Goal: Information Seeking & Learning: Learn about a topic

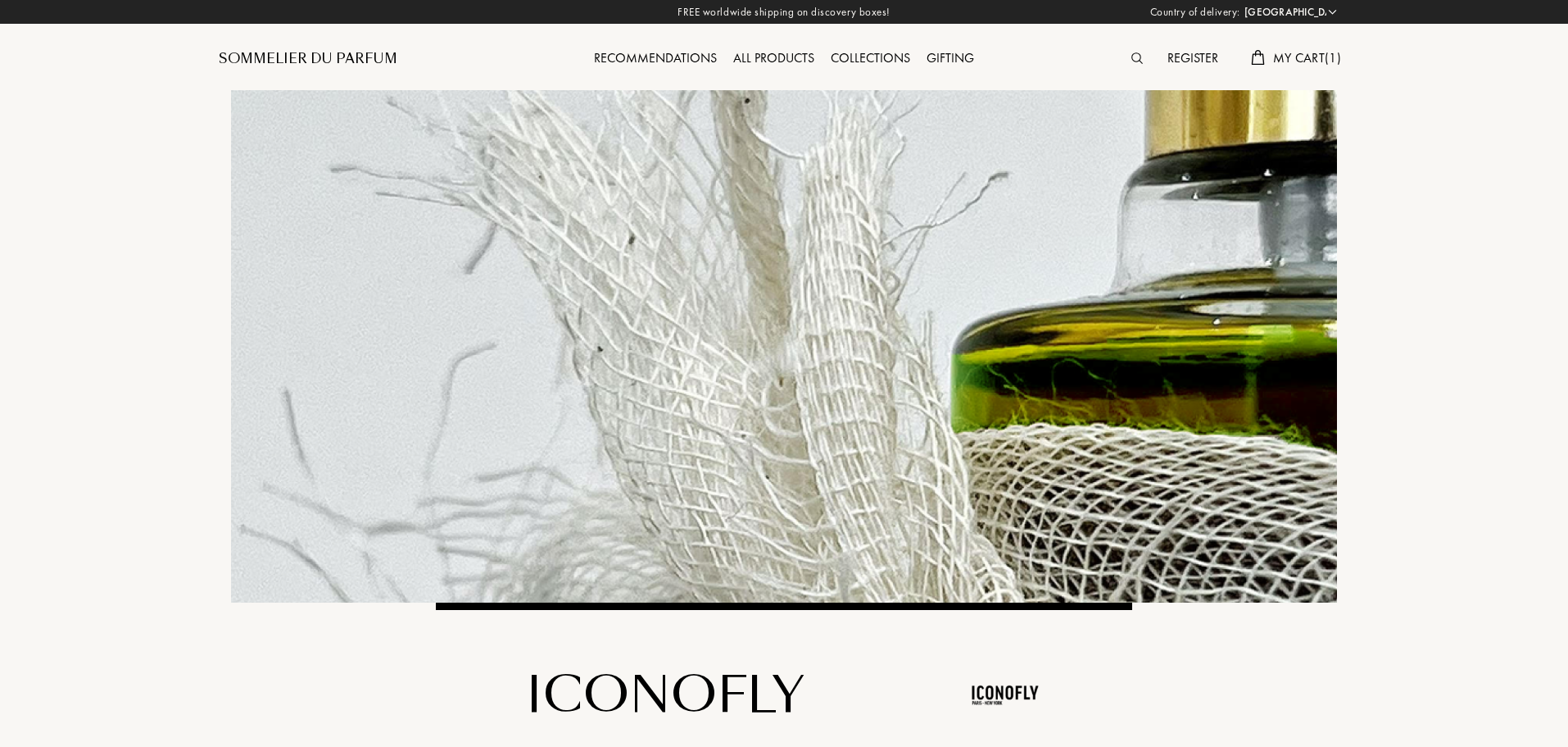
select select "PT"
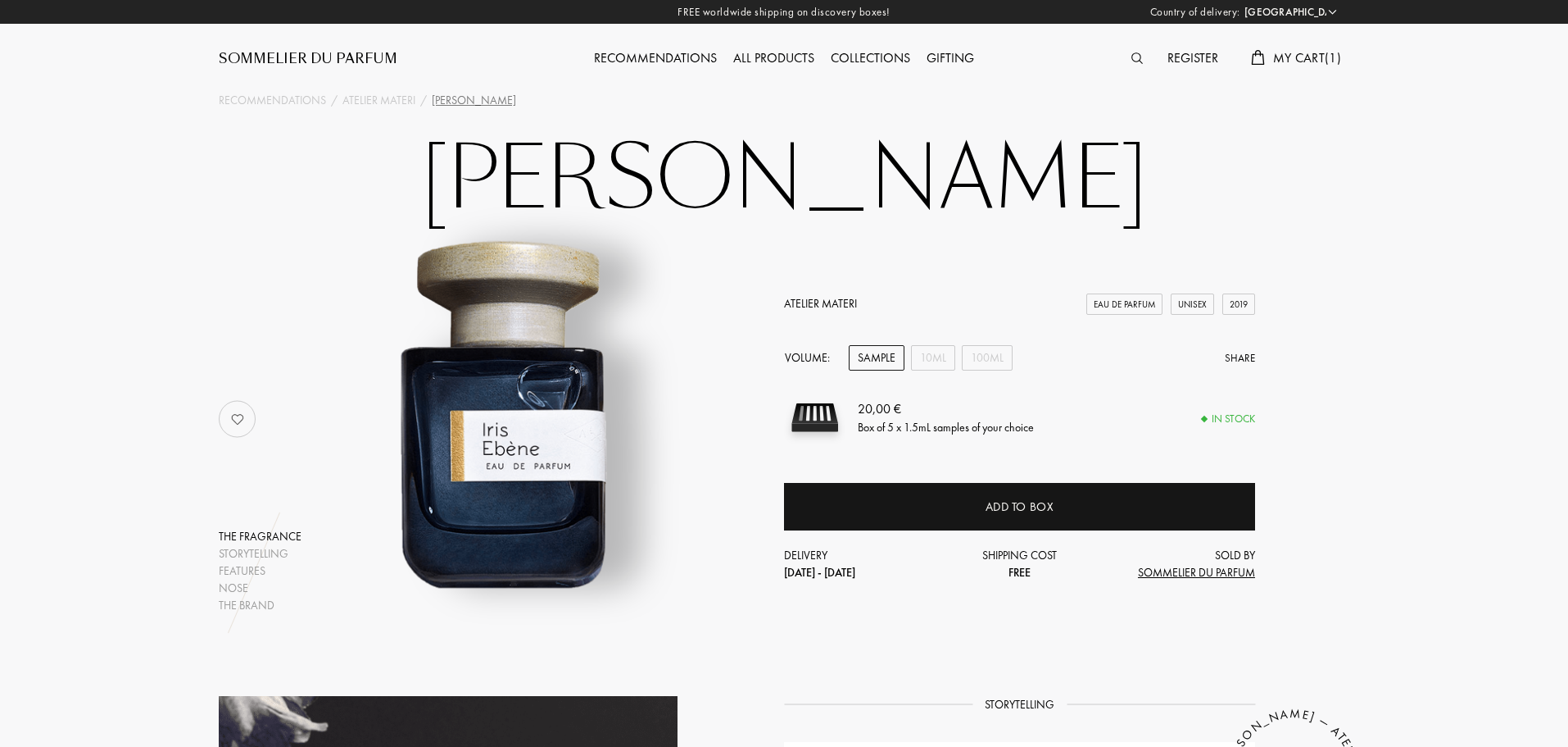
select select "PT"
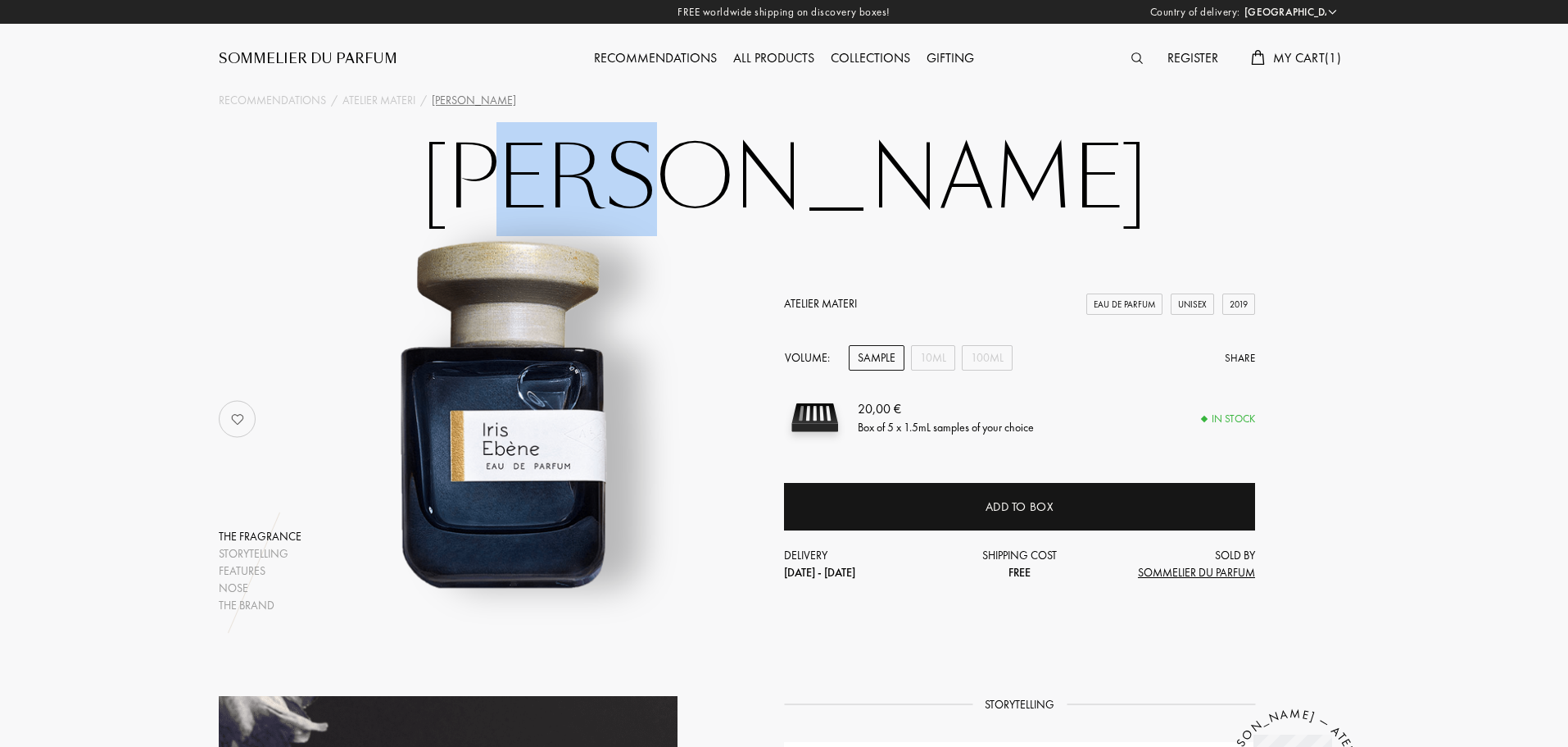
drag, startPoint x: 653, startPoint y: 179, endPoint x: 773, endPoint y: 180, distance: 120.0
click at [754, 182] on h1 "Iris Ebène" at bounding box center [784, 179] width 819 height 90
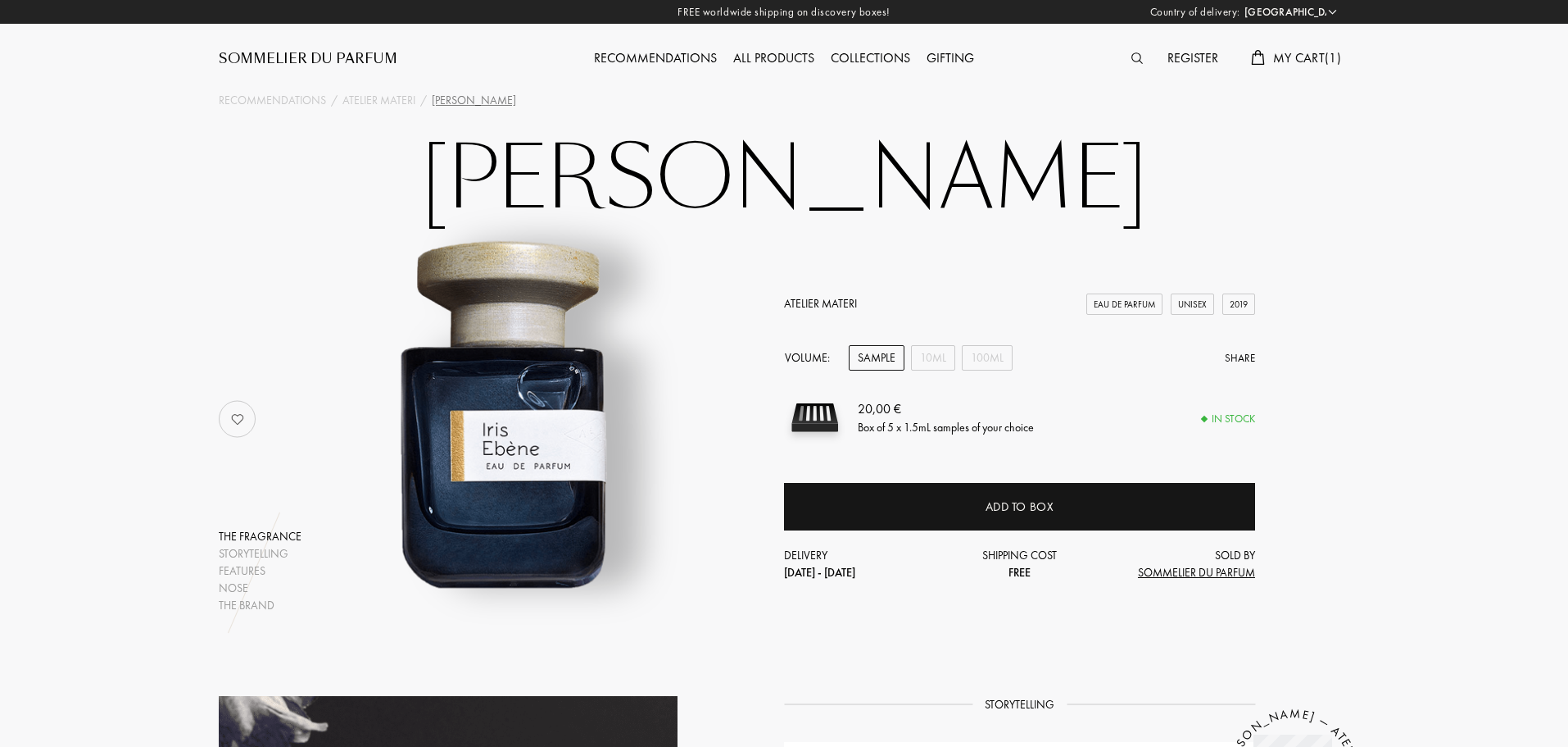
click at [841, 175] on h1 "Iris Ebène" at bounding box center [784, 179] width 819 height 90
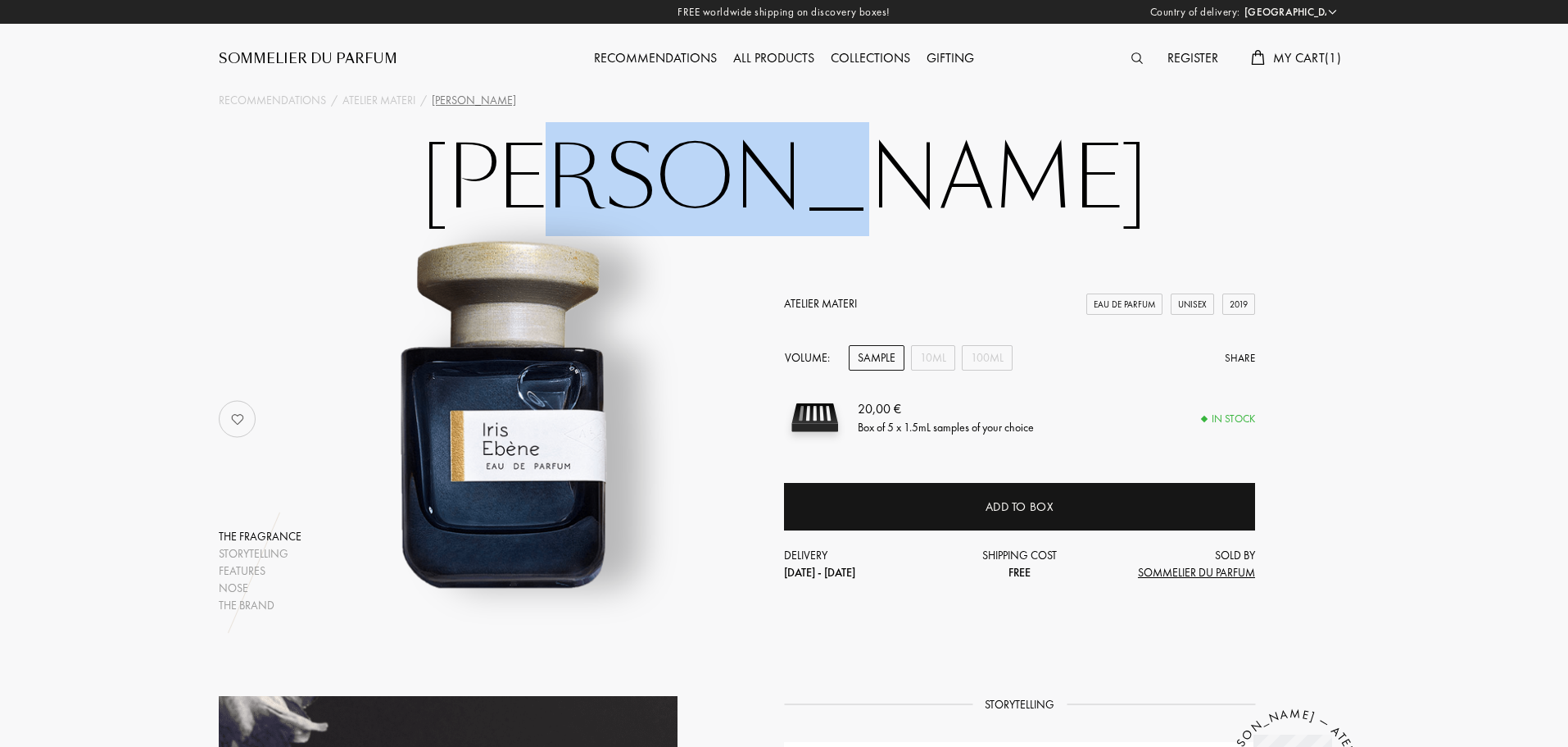
drag, startPoint x: 858, startPoint y: 175, endPoint x: 638, endPoint y: 184, distance: 220.2
click at [639, 184] on h1 "Iris Ebène" at bounding box center [784, 179] width 819 height 90
click at [651, 182] on h1 "Iris Ebène" at bounding box center [784, 179] width 819 height 90
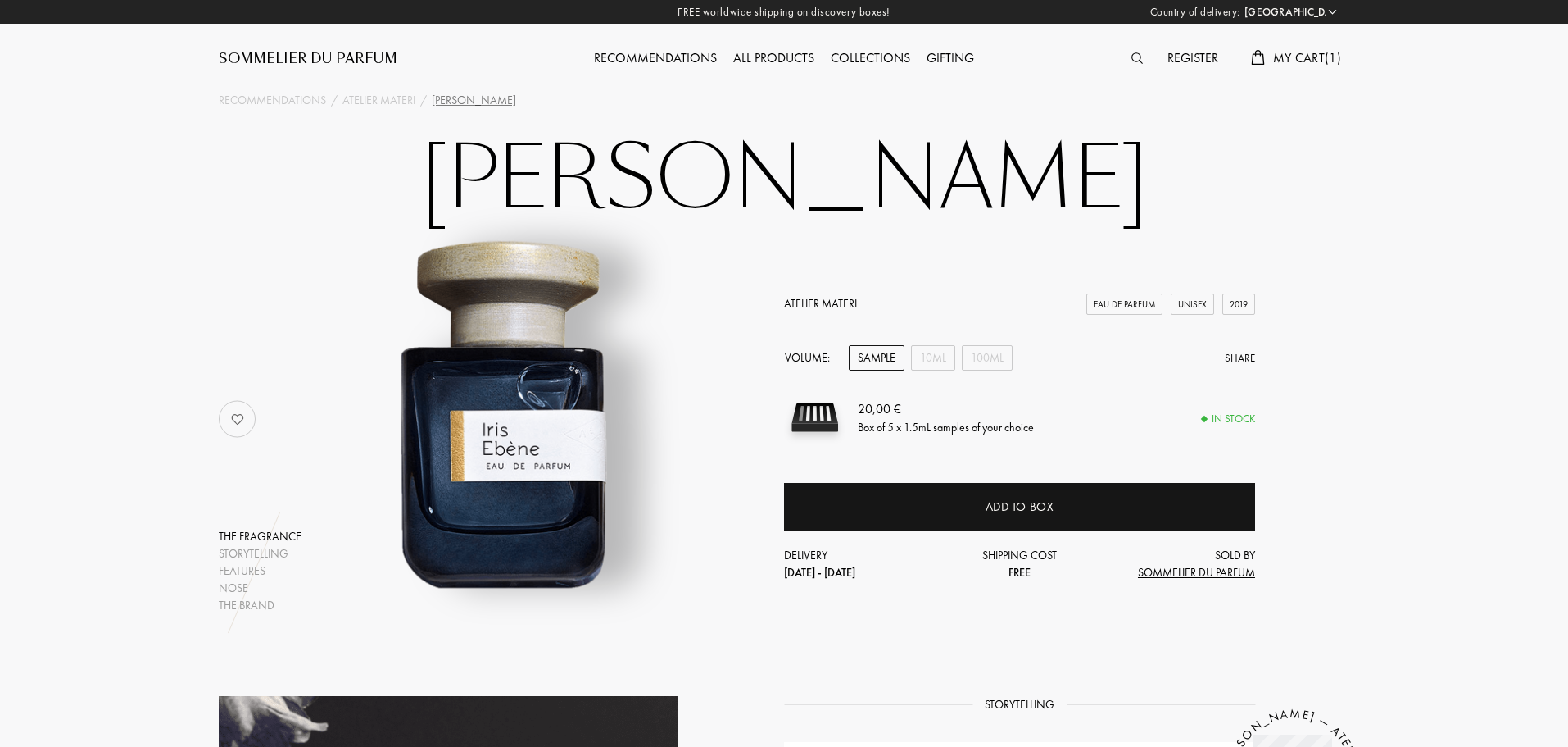
click at [1011, 168] on h1 "Iris Ebène" at bounding box center [784, 179] width 819 height 90
click at [1141, 51] on div at bounding box center [1140, 58] width 36 height 21
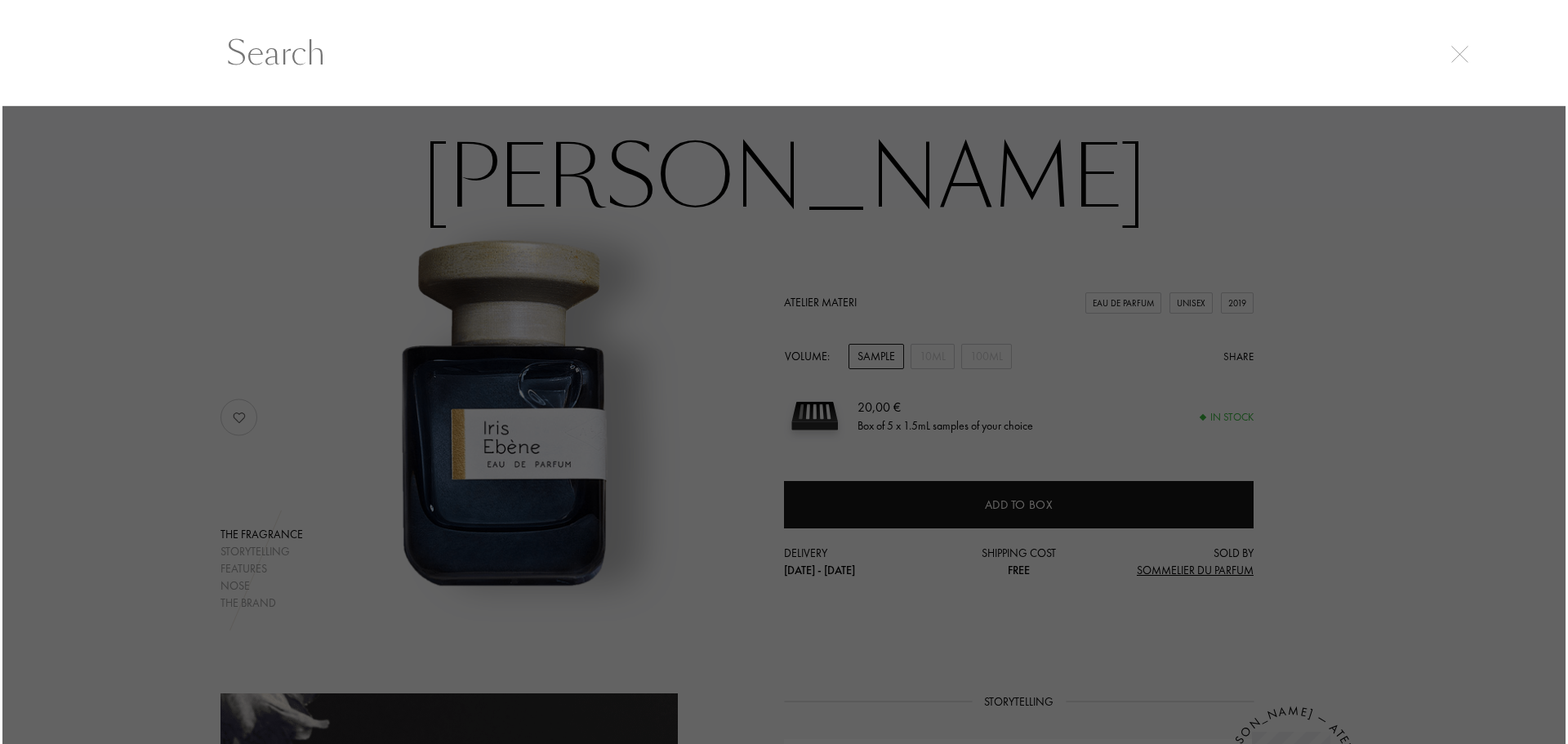
scroll to position [1, 0]
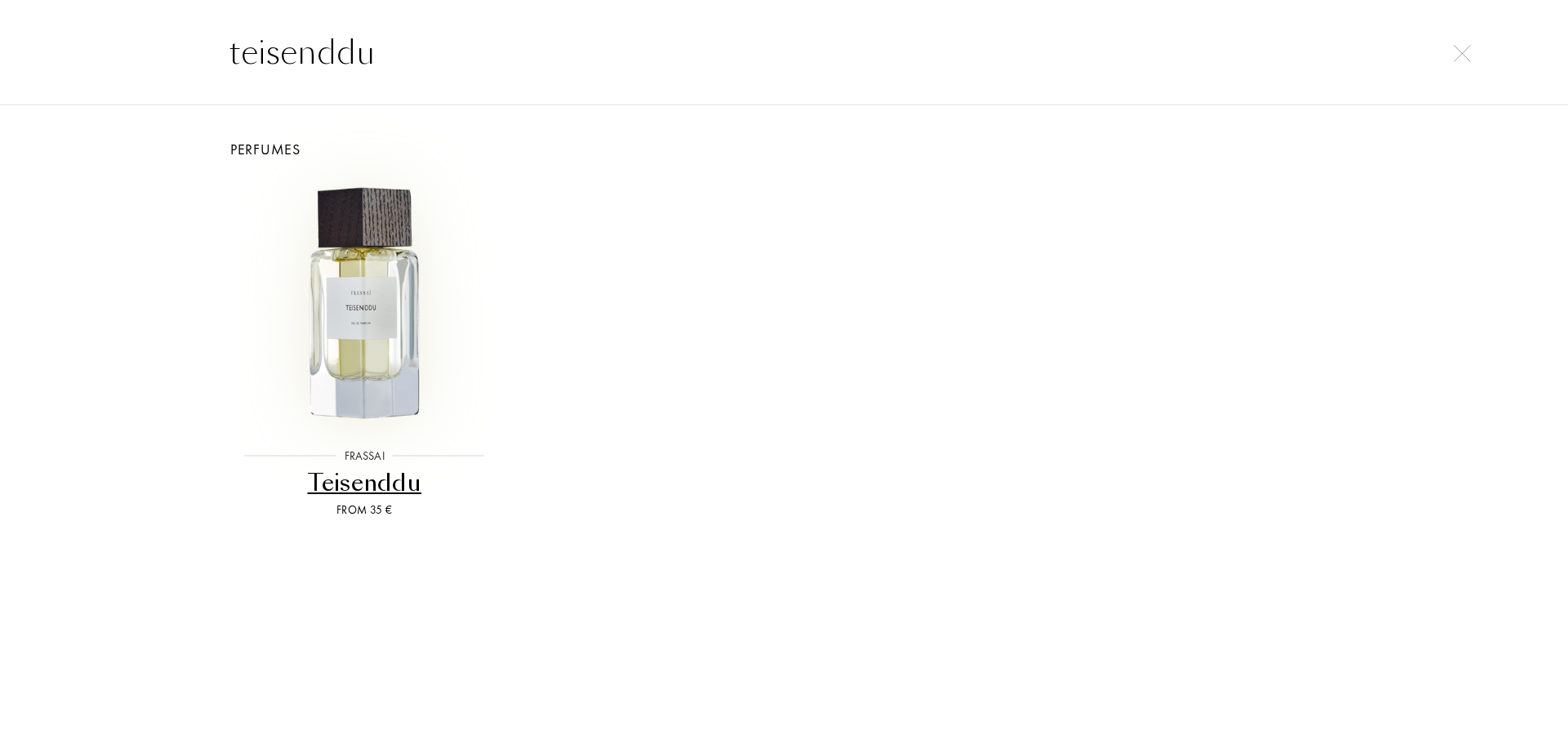
type input "teisenddu"
click at [352, 383] on img at bounding box center [364, 303] width 251 height 251
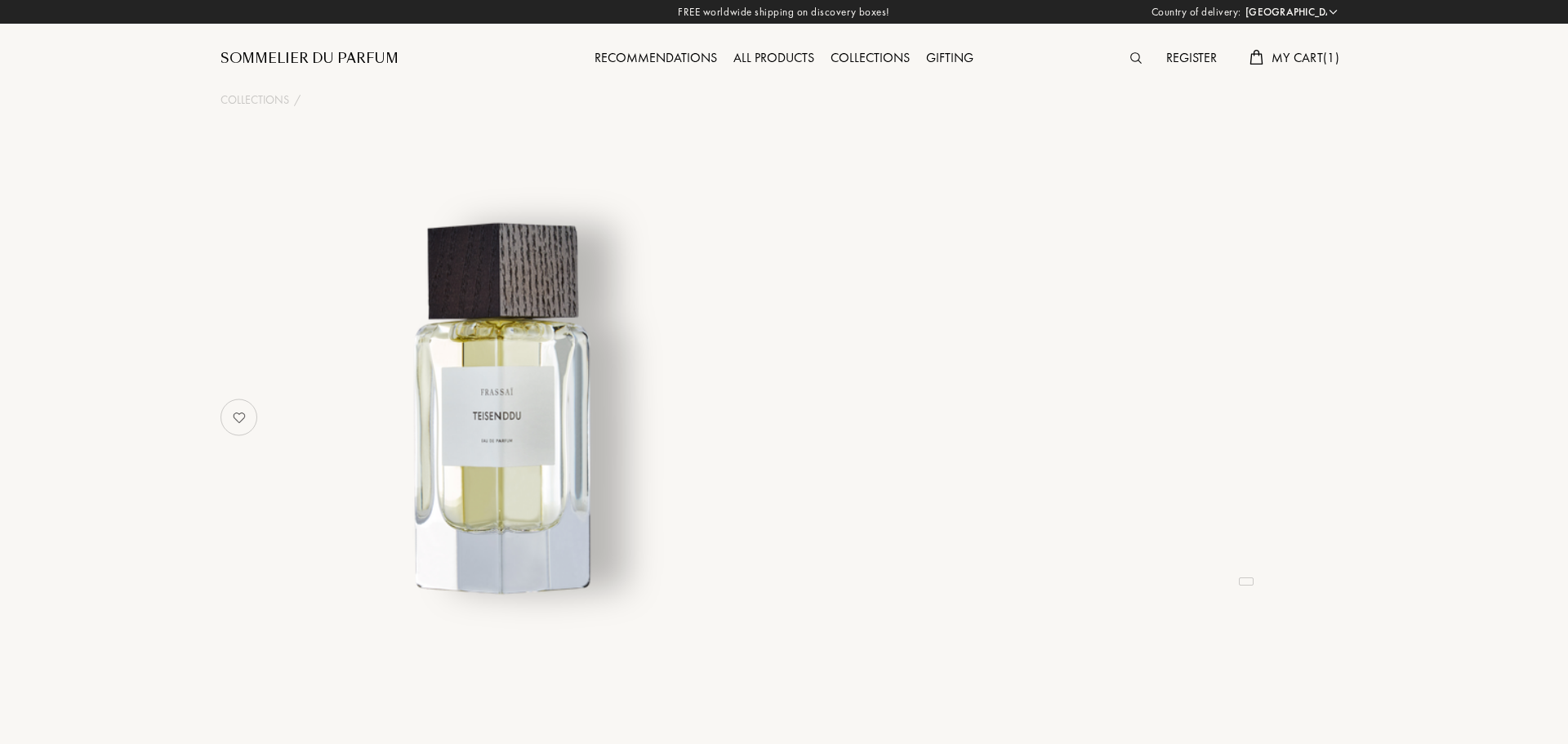
select select "PT"
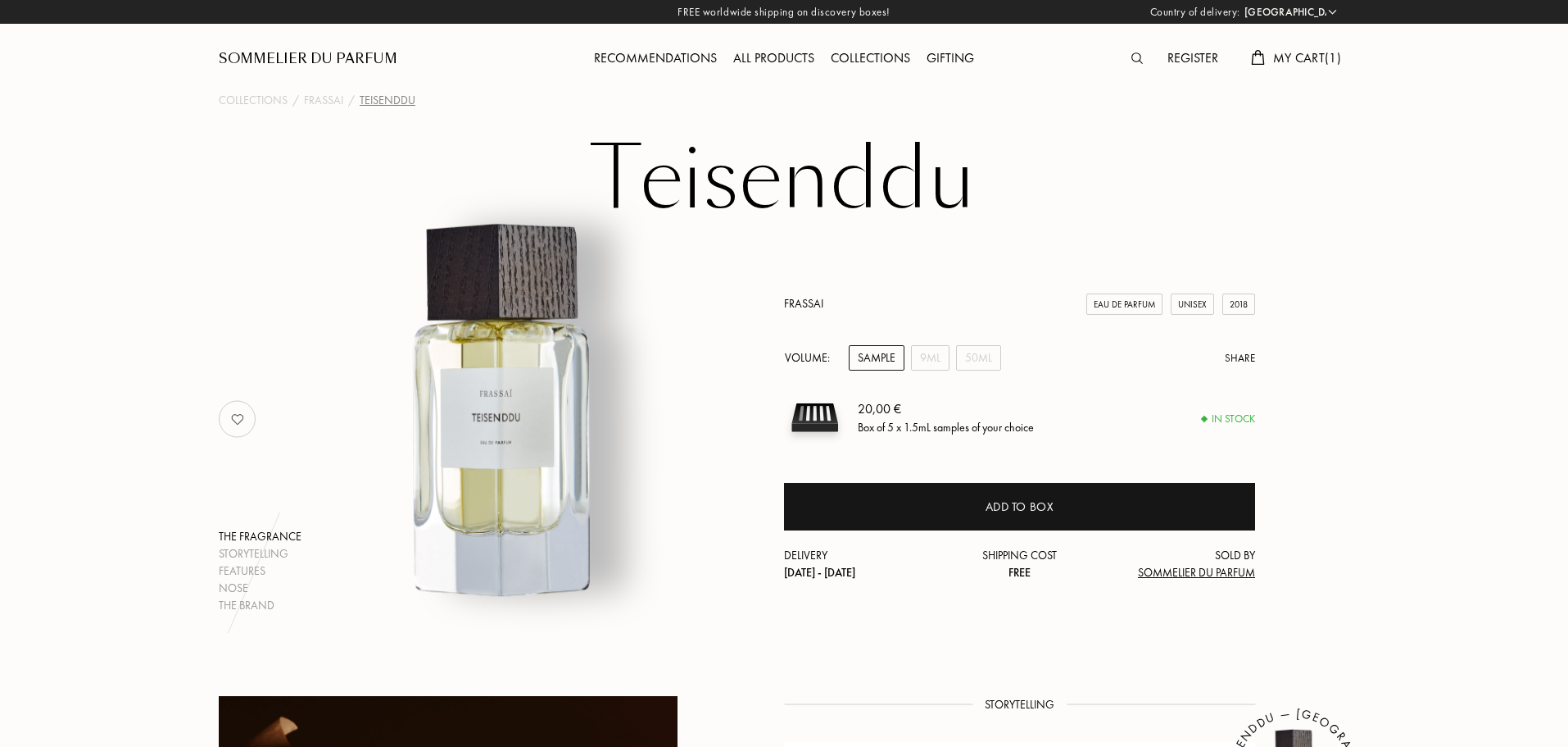
click at [809, 164] on h1 "Teisenddu" at bounding box center [784, 179] width 819 height 90
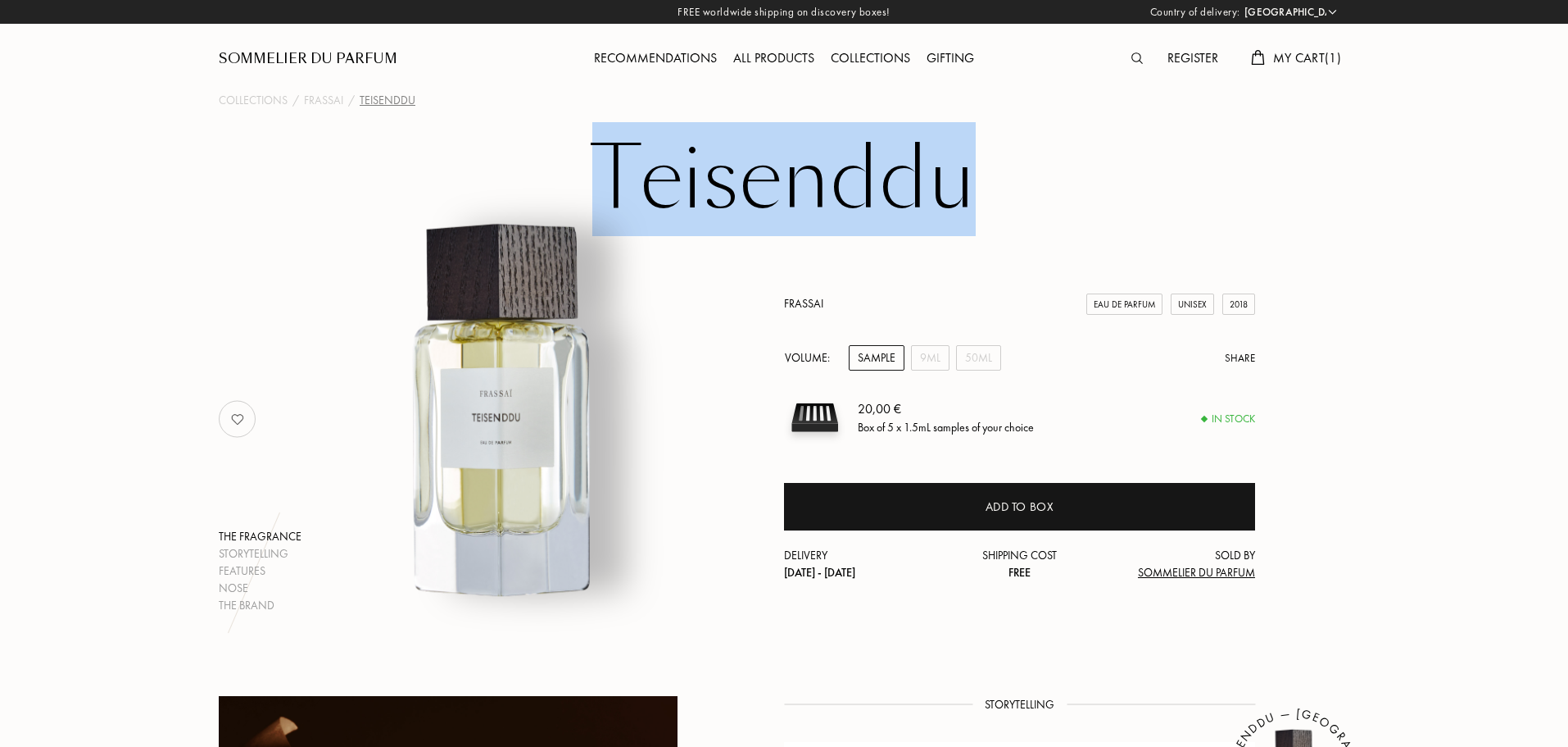
click at [809, 164] on h1 "Teisenddu" at bounding box center [784, 179] width 819 height 90
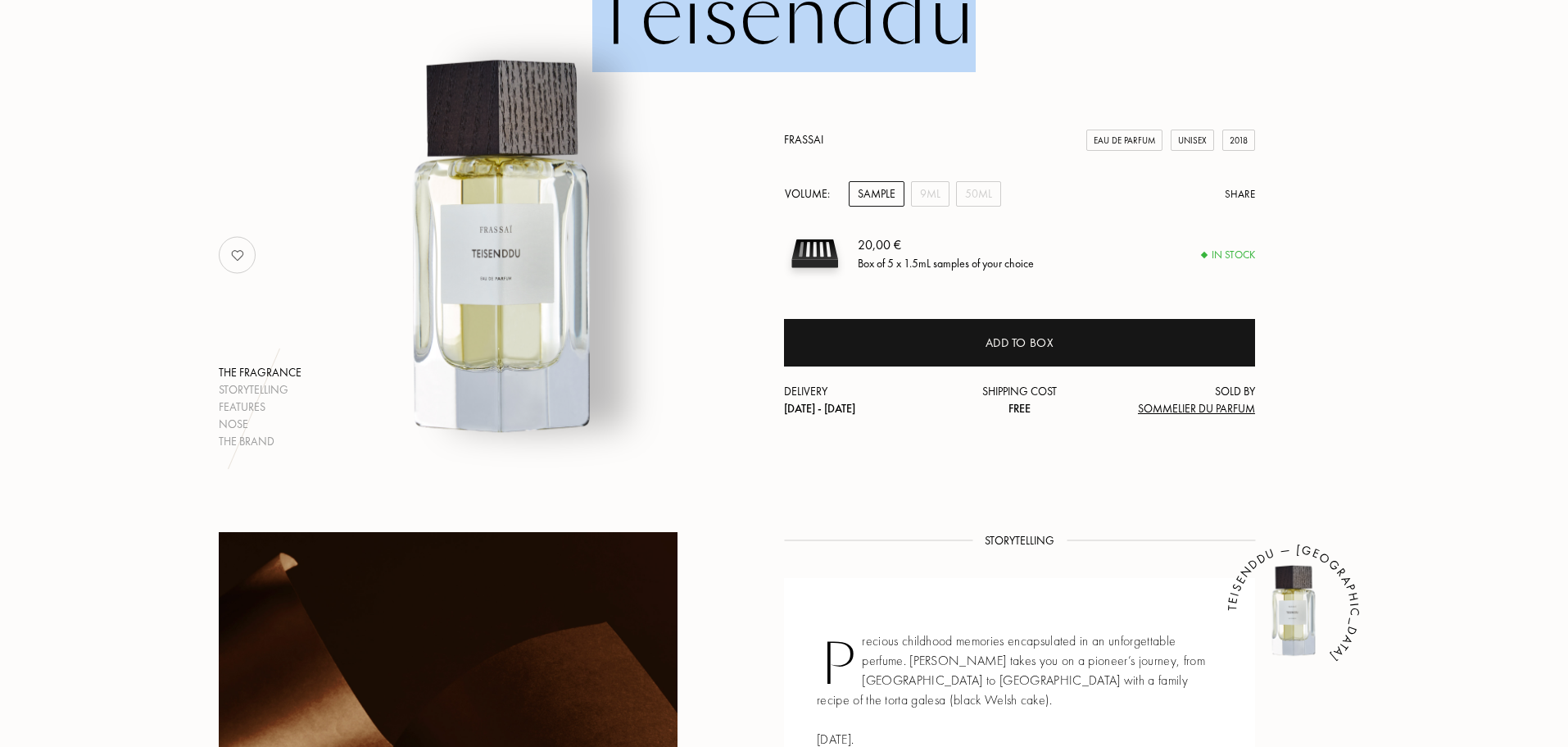
scroll to position [410, 0]
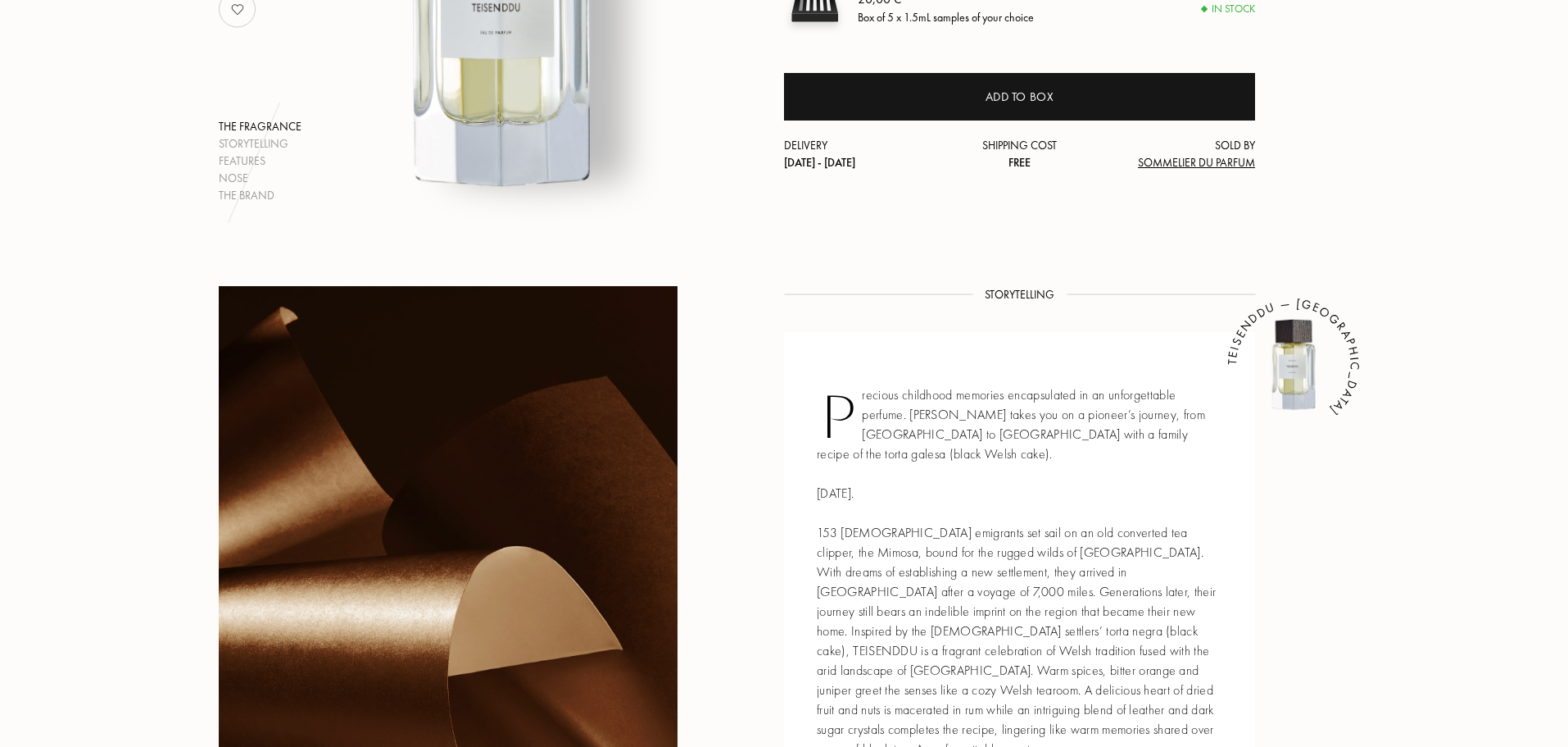
click at [944, 423] on div "Precious childhood memories encapsulated in an unforgettable perfume. [PERSON_N…" at bounding box center [1020, 572] width 471 height 480
drag, startPoint x: 937, startPoint y: 398, endPoint x: 1042, endPoint y: 425, distance: 108.4
click at [1012, 415] on div "Precious childhood memories encapsulated in an unforgettable perfume. [PERSON_N…" at bounding box center [1020, 572] width 471 height 480
click at [1048, 430] on div "Precious childhood memories encapsulated in an unforgettable perfume. [PERSON_N…" at bounding box center [1020, 572] width 471 height 480
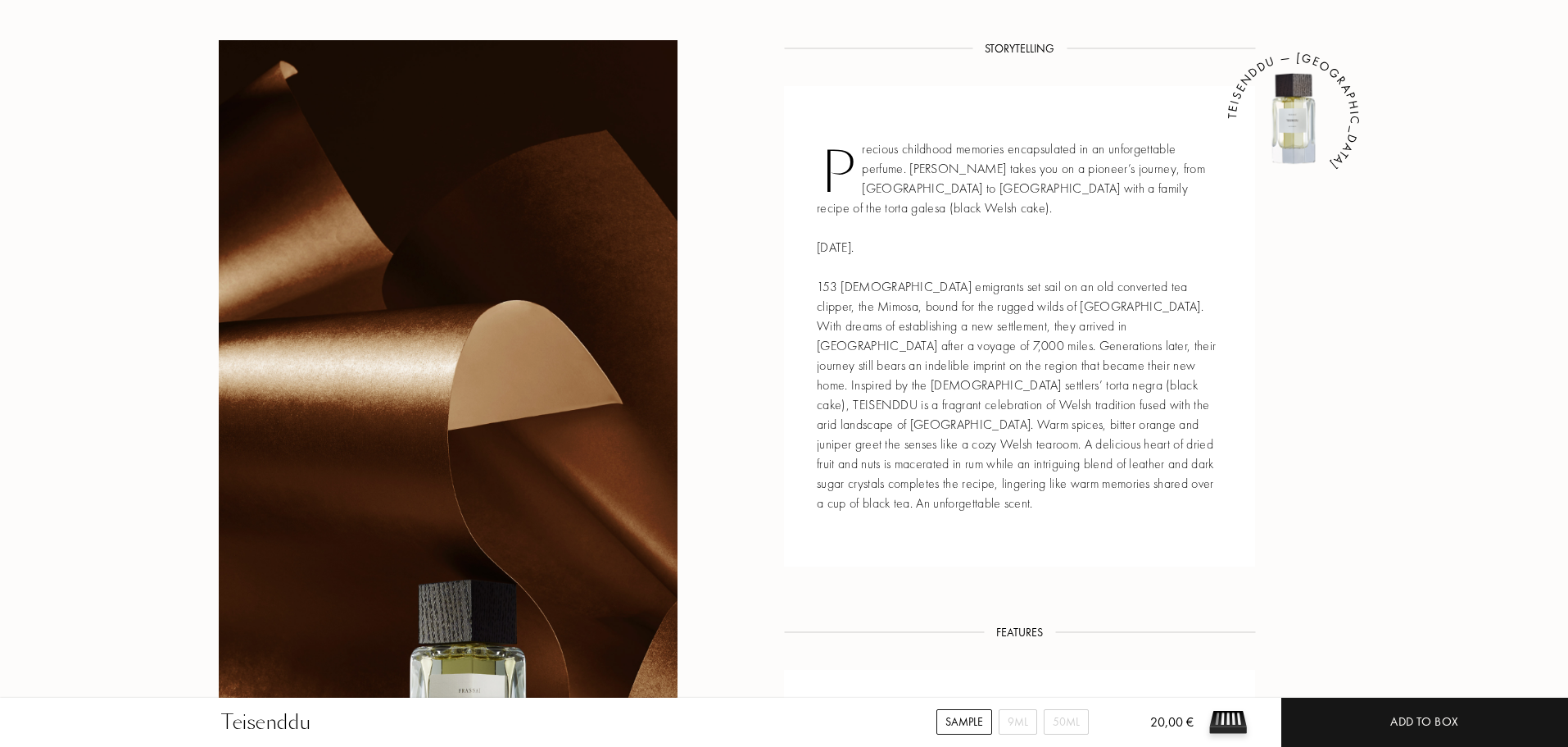
scroll to position [0, 0]
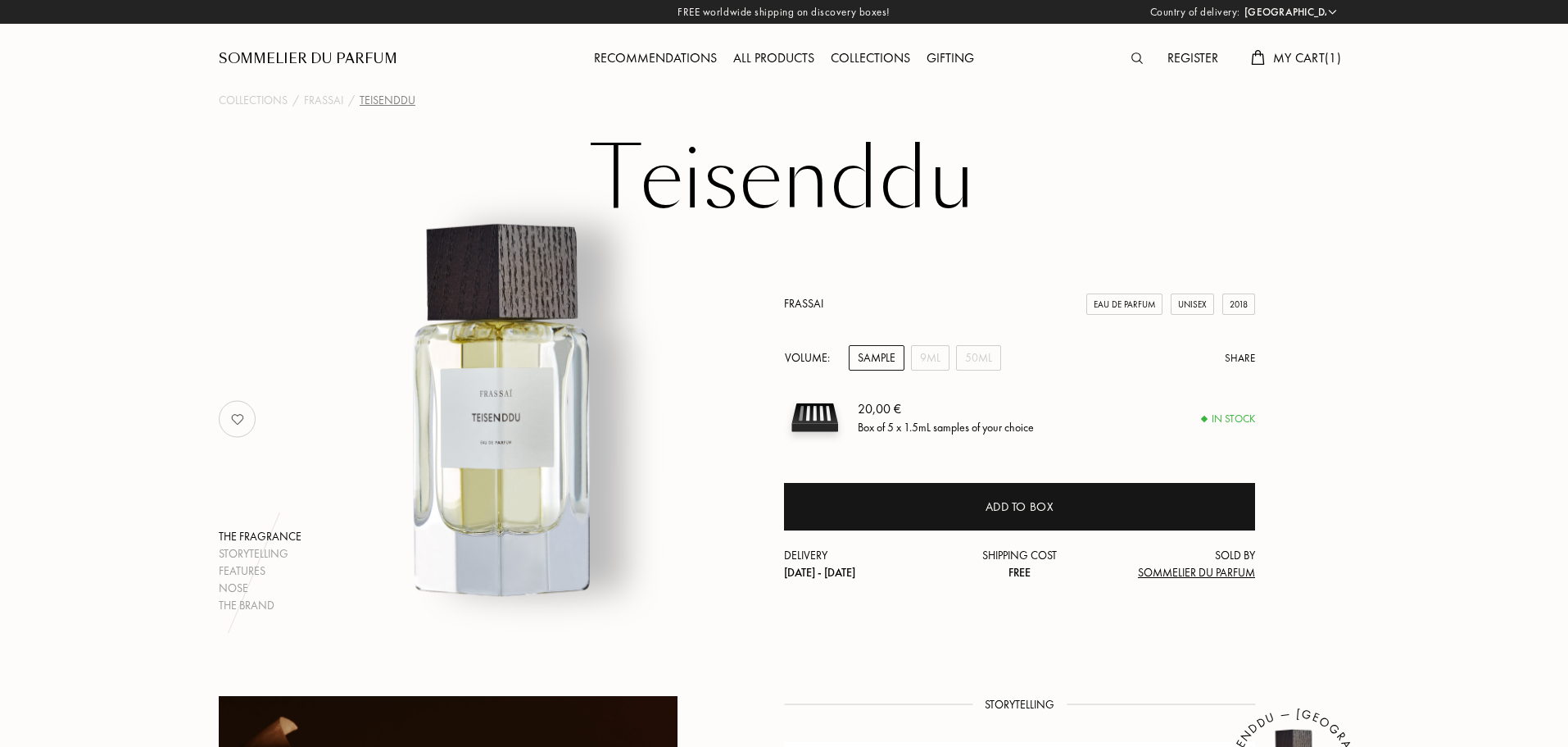
click at [887, 194] on h1 "Teisenddu" at bounding box center [784, 179] width 819 height 90
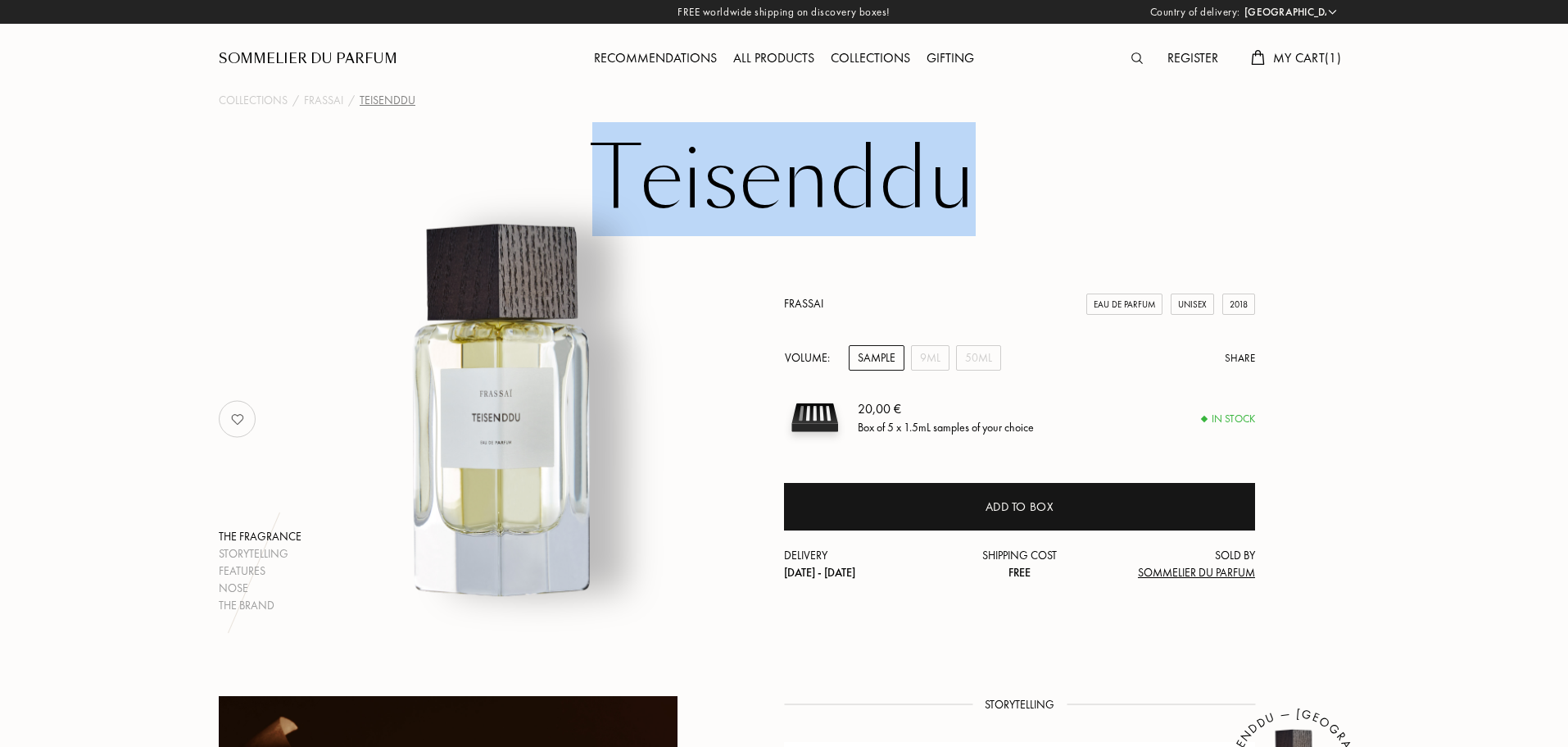
click at [887, 194] on h1 "Teisenddu" at bounding box center [784, 179] width 819 height 90
copy h1 "Teisenddu"
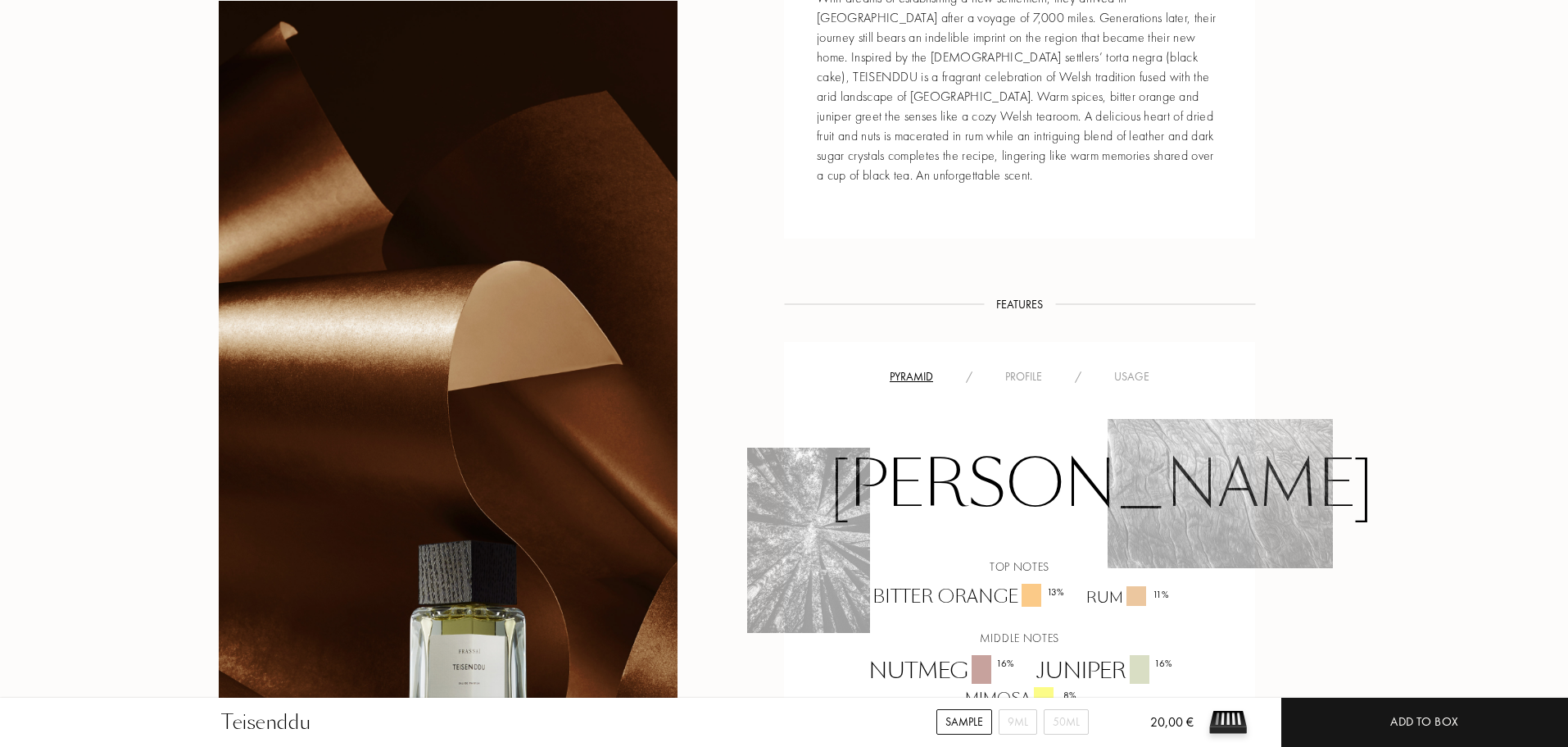
scroll to position [573, 0]
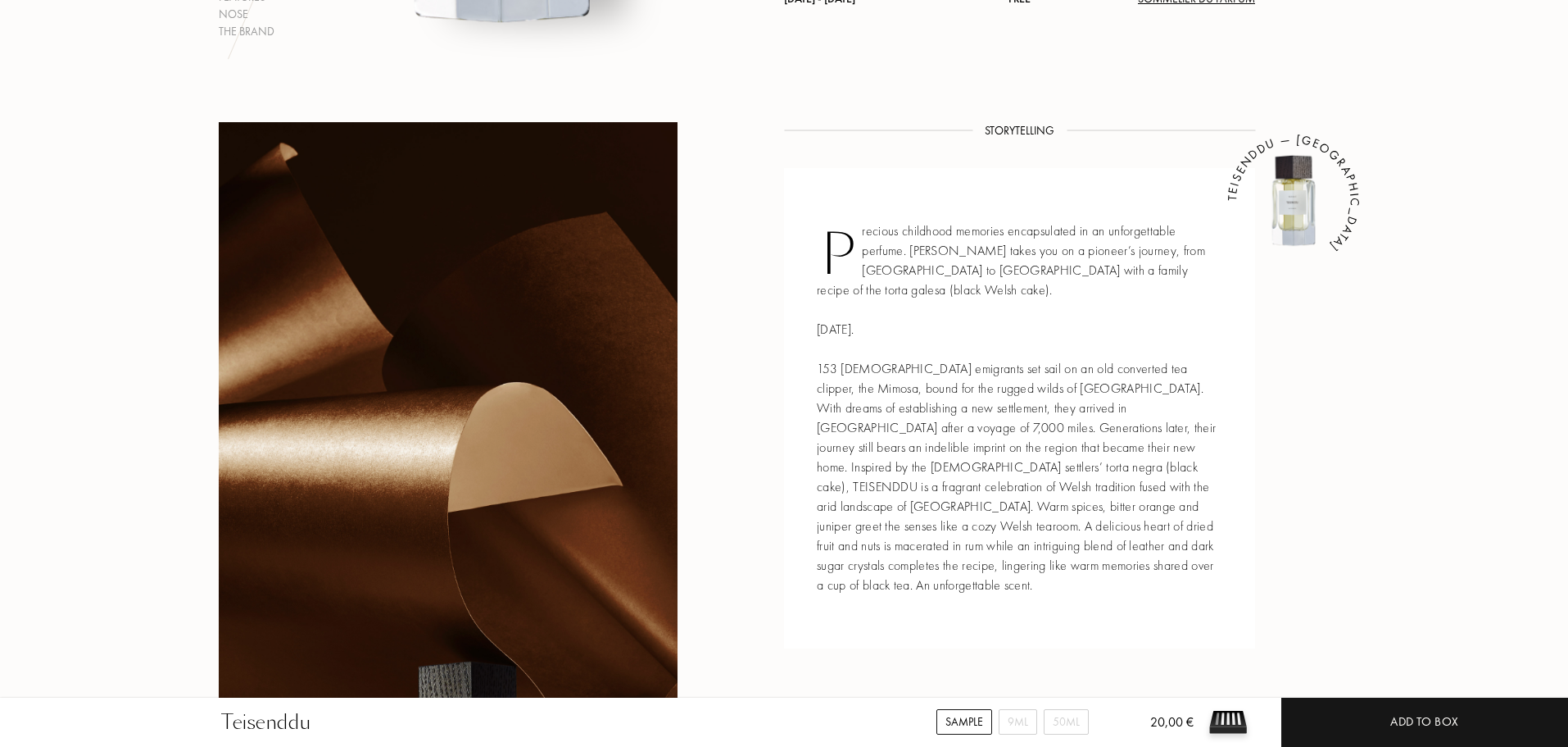
click at [948, 250] on div "Precious childhood memories encapsulated in an unforgettable perfume. [PERSON_N…" at bounding box center [1020, 408] width 471 height 480
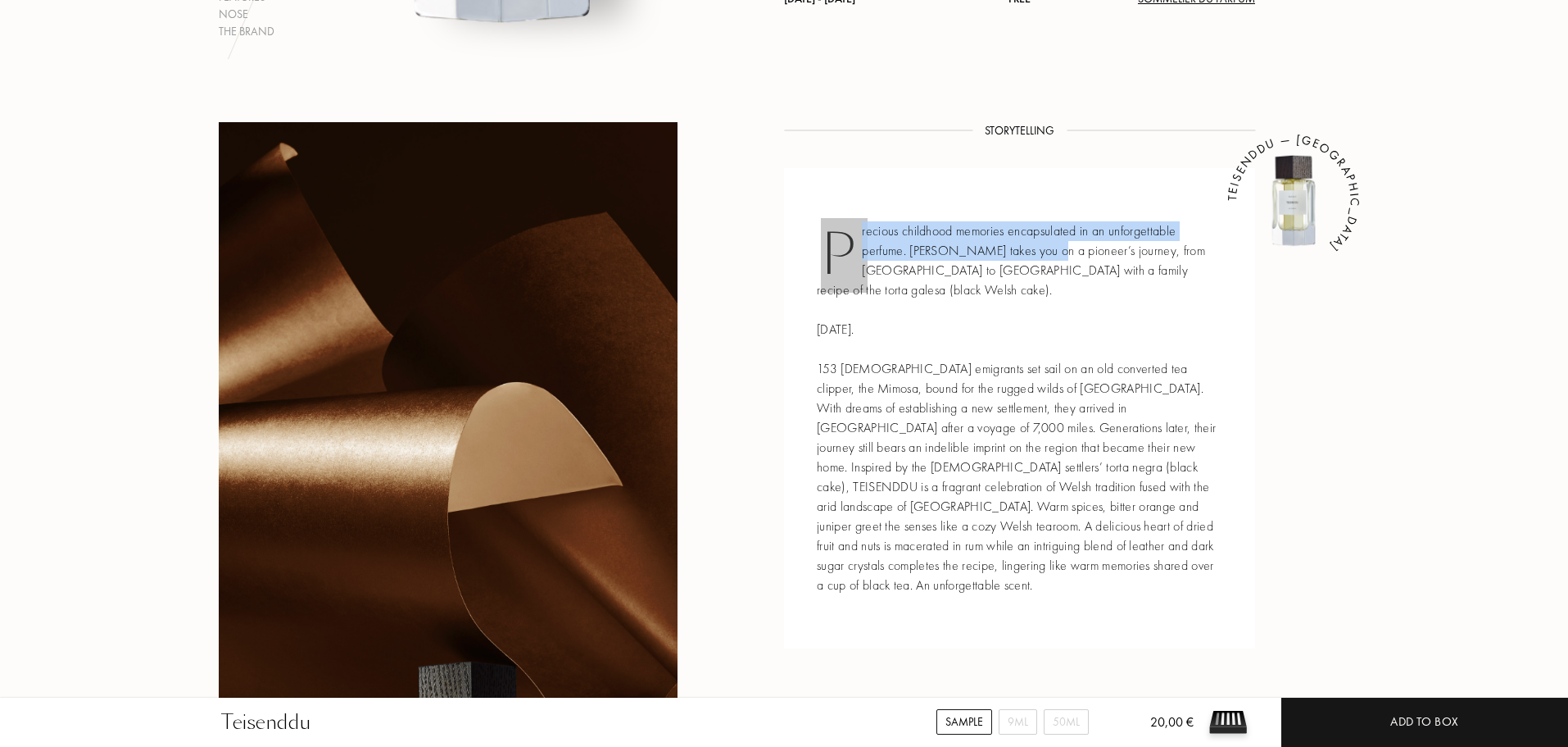
drag, startPoint x: 911, startPoint y: 226, endPoint x: 1070, endPoint y: 261, distance: 162.8
click at [1070, 261] on div "Precious childhood memories encapsulated in an unforgettable perfume. [PERSON_N…" at bounding box center [1020, 408] width 471 height 480
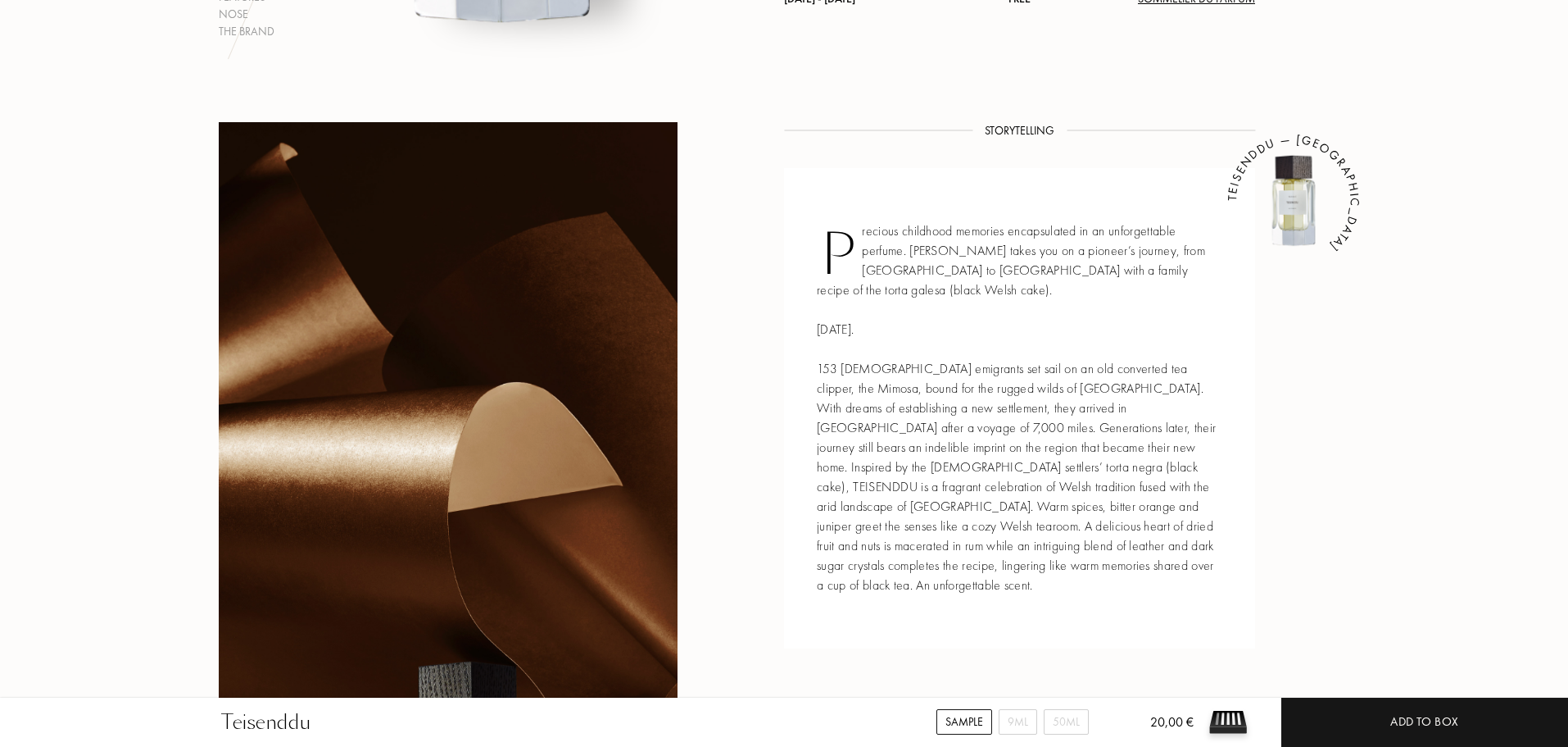
click at [1103, 276] on div "Precious childhood memories encapsulated in an unforgettable perfume. [PERSON_N…" at bounding box center [1020, 408] width 471 height 480
drag, startPoint x: 949, startPoint y: 246, endPoint x: 1016, endPoint y: 289, distance: 79.6
click at [986, 264] on div "Precious childhood memories encapsulated in an unforgettable perfume. [PERSON_N…" at bounding box center [1020, 408] width 471 height 480
click at [1016, 289] on div "Precious childhood memories encapsulated in an unforgettable perfume. [PERSON_N…" at bounding box center [1020, 408] width 471 height 480
drag, startPoint x: 1026, startPoint y: 251, endPoint x: 1152, endPoint y: 292, distance: 132.5
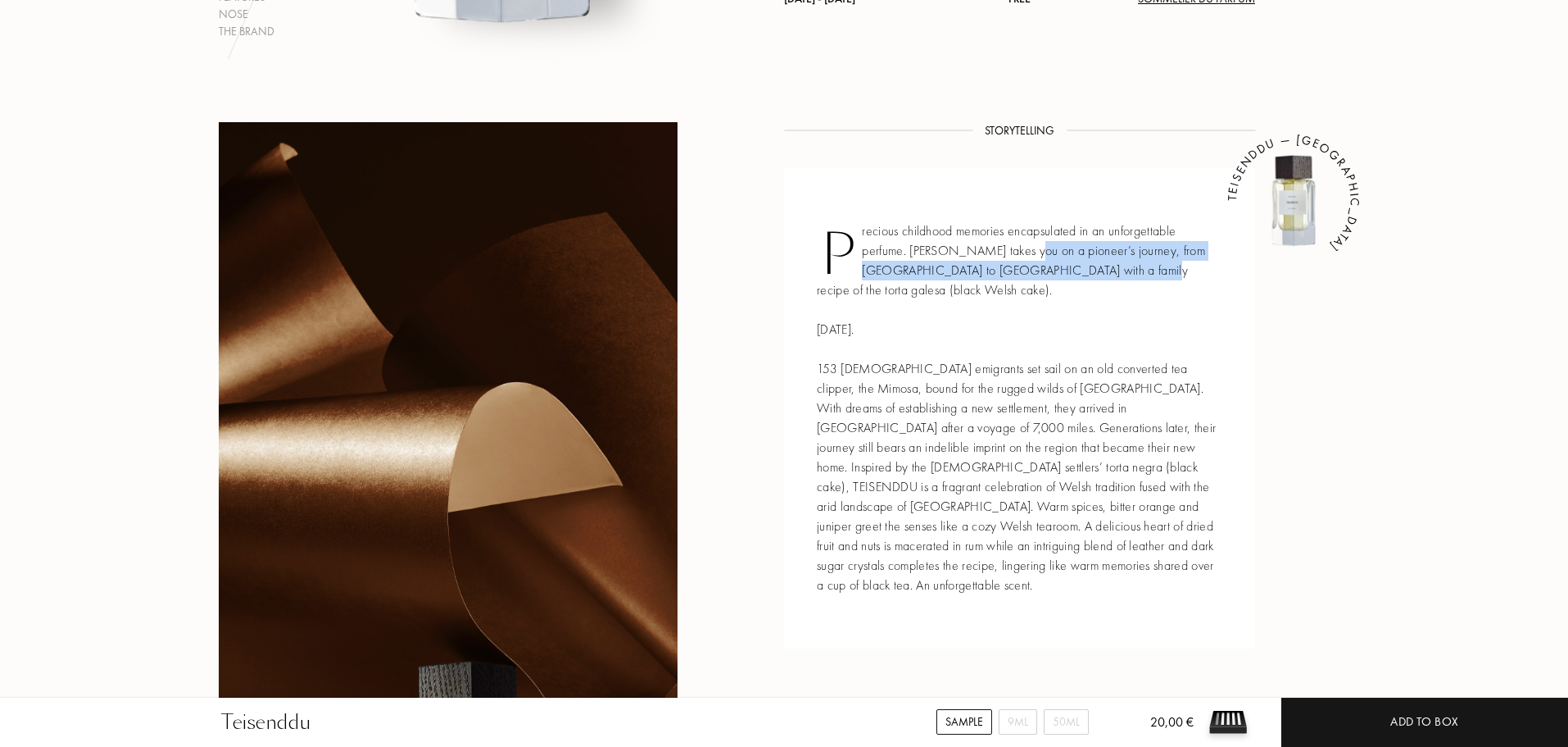
click at [1133, 276] on div "Precious childhood memories encapsulated in an unforgettable perfume. [PERSON_N…" at bounding box center [1020, 408] width 471 height 480
click at [1154, 296] on div "Precious childhood memories encapsulated in an unforgettable perfume. [PERSON_N…" at bounding box center [1020, 408] width 471 height 480
drag, startPoint x: 1030, startPoint y: 281, endPoint x: 1058, endPoint y: 296, distance: 31.8
click at [1043, 287] on div "Precious childhood memories encapsulated in an unforgettable perfume. [PERSON_N…" at bounding box center [1020, 408] width 471 height 480
click at [1075, 305] on div "Precious childhood memories encapsulated in an unforgettable perfume. [PERSON_N…" at bounding box center [1020, 408] width 471 height 480
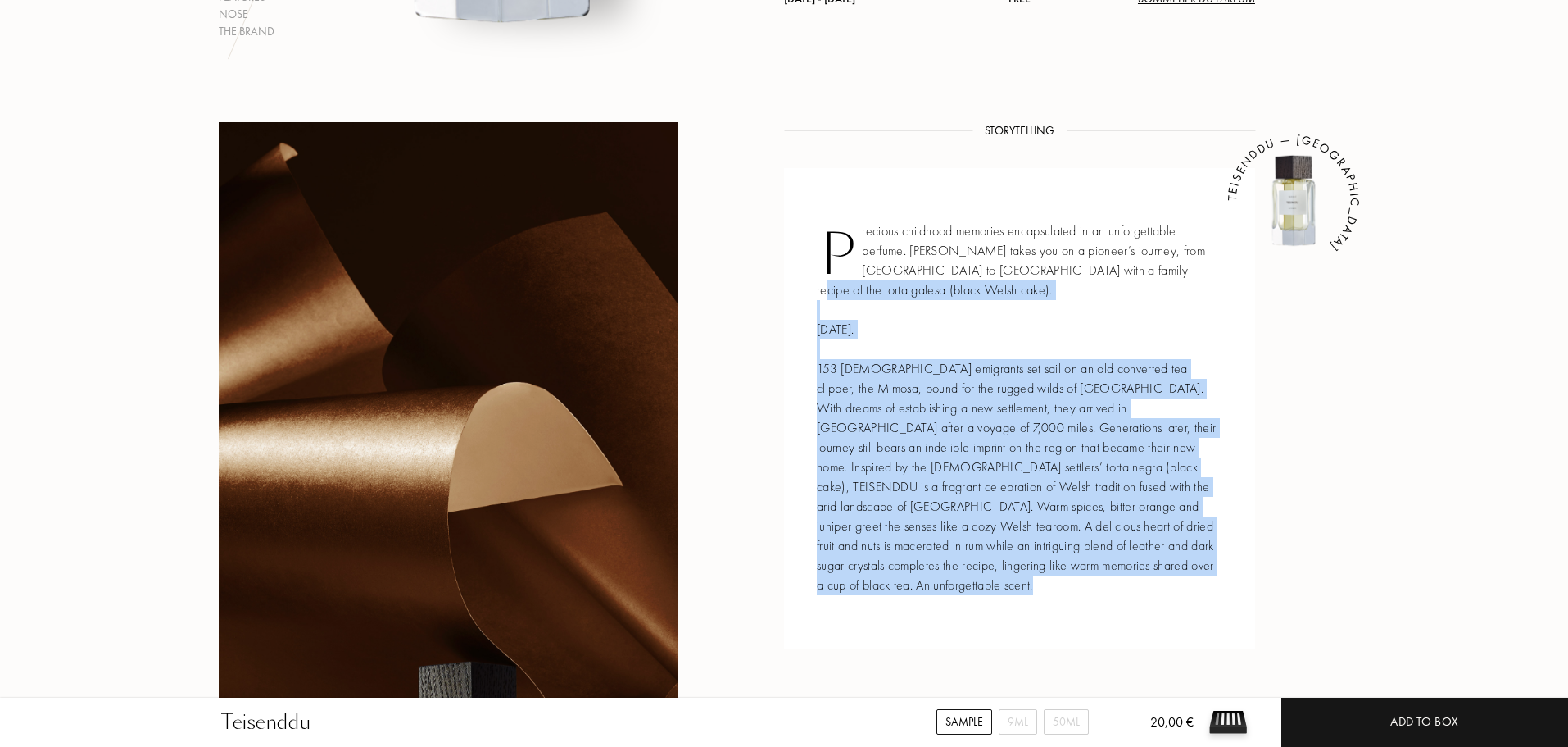
drag, startPoint x: 1156, startPoint y: 270, endPoint x: 1114, endPoint y: 265, distance: 42.3
click at [1114, 265] on div "Precious childhood memories encapsulated in an unforgettable perfume. [PERSON_N…" at bounding box center [1020, 408] width 471 height 480
click at [1121, 279] on div "Precious childhood memories encapsulated in an unforgettable perfume. [PERSON_N…" at bounding box center [1020, 408] width 471 height 480
drag, startPoint x: 1175, startPoint y: 269, endPoint x: 894, endPoint y: 300, distance: 282.7
click at [894, 300] on div "Precious childhood memories encapsulated in an unforgettable perfume. [PERSON_N…" at bounding box center [1020, 408] width 471 height 480
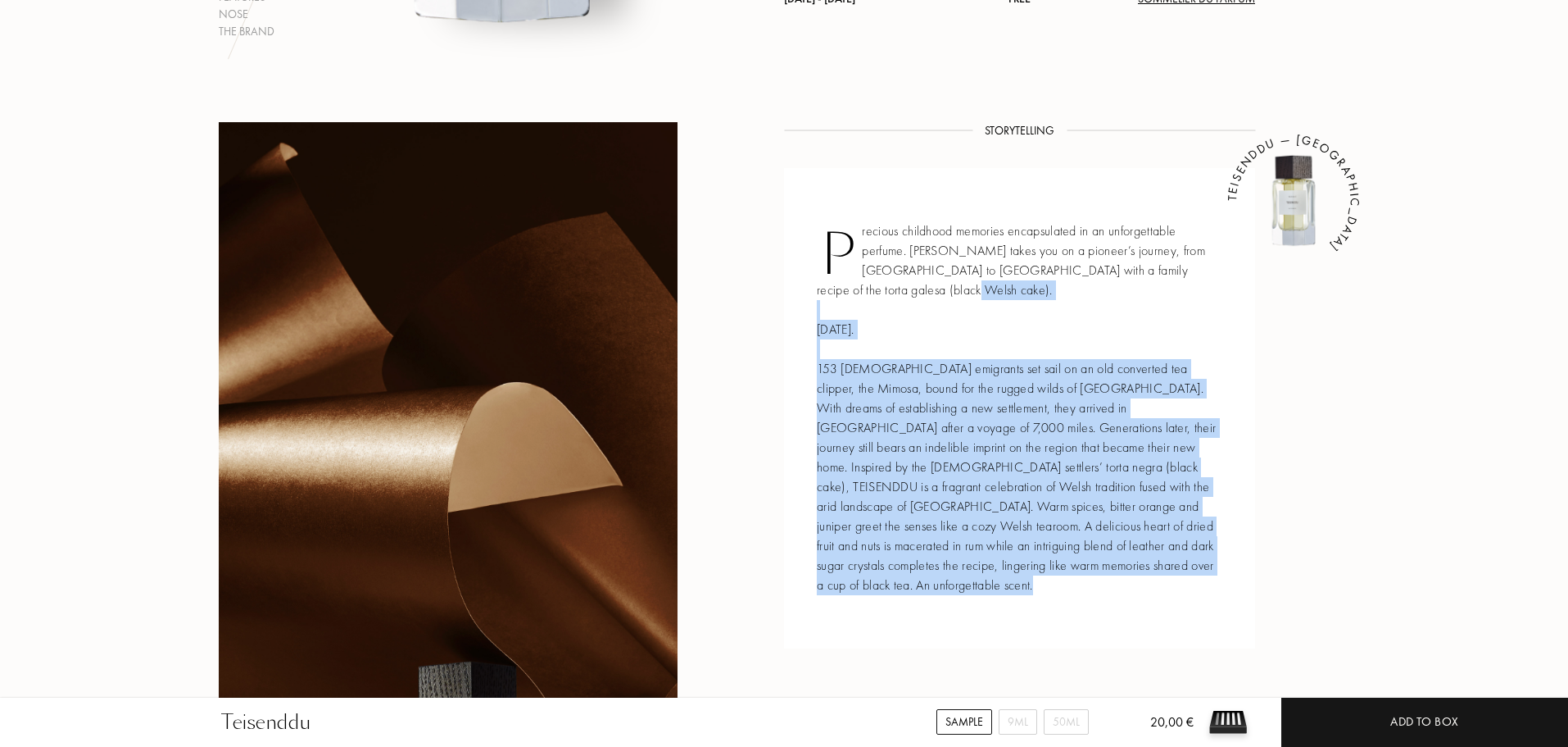
click at [991, 315] on div "Precious childhood memories encapsulated in an unforgettable perfume. [PERSON_N…" at bounding box center [1020, 408] width 471 height 480
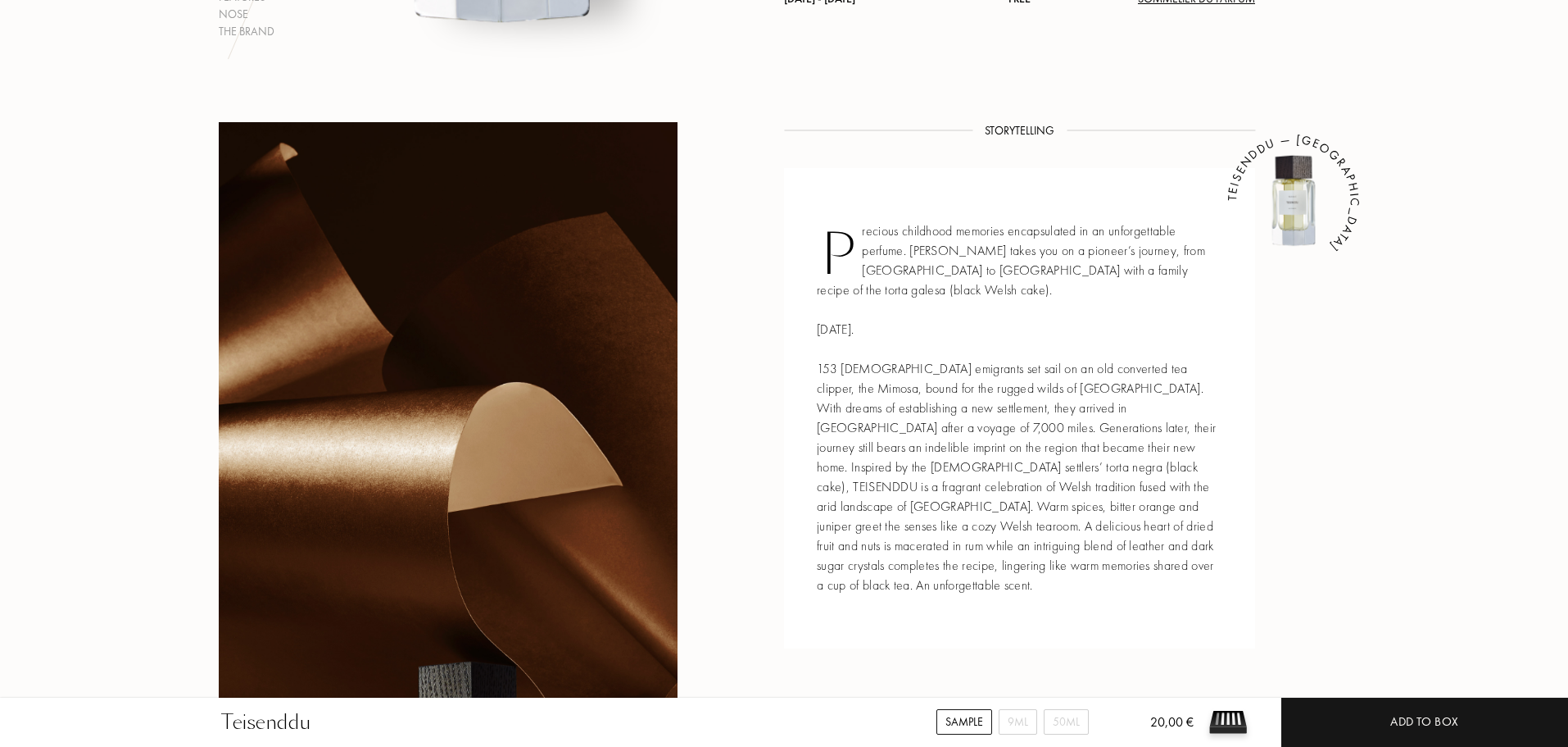
click at [1113, 275] on div "Precious childhood memories encapsulated in an unforgettable perfume. [PERSON_N…" at bounding box center [1020, 408] width 471 height 480
drag, startPoint x: 846, startPoint y: 369, endPoint x: 1004, endPoint y: 382, distance: 158.5
click at [983, 376] on div "Precious childhood memories encapsulated in an unforgettable perfume. [PERSON_N…" at bounding box center [1020, 408] width 471 height 480
click at [1021, 403] on div "Precious childhood memories encapsulated in an unforgettable perfume. [PERSON_N…" at bounding box center [1020, 408] width 471 height 480
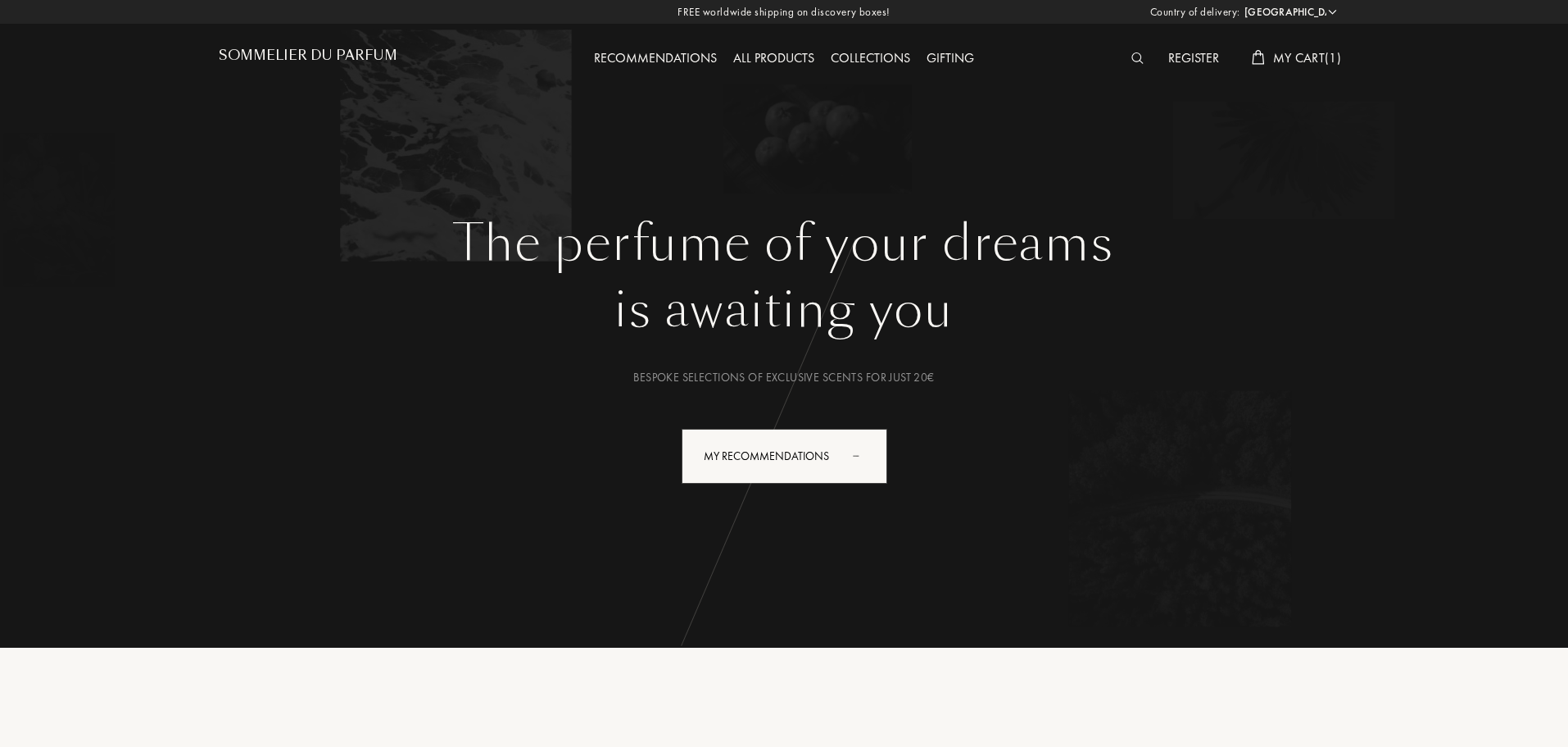
select select "PT"
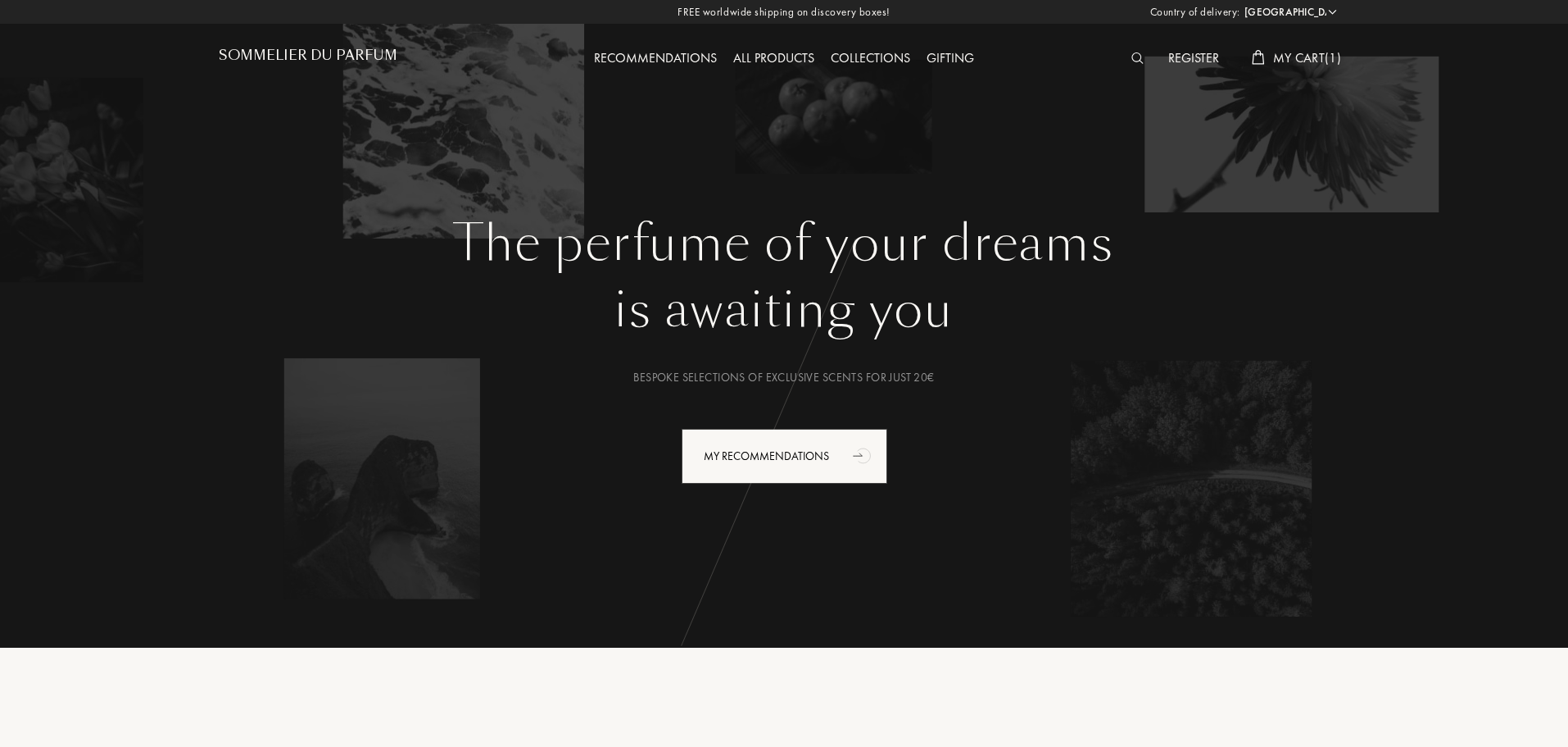
click at [1133, 58] on img at bounding box center [1138, 58] width 12 height 11
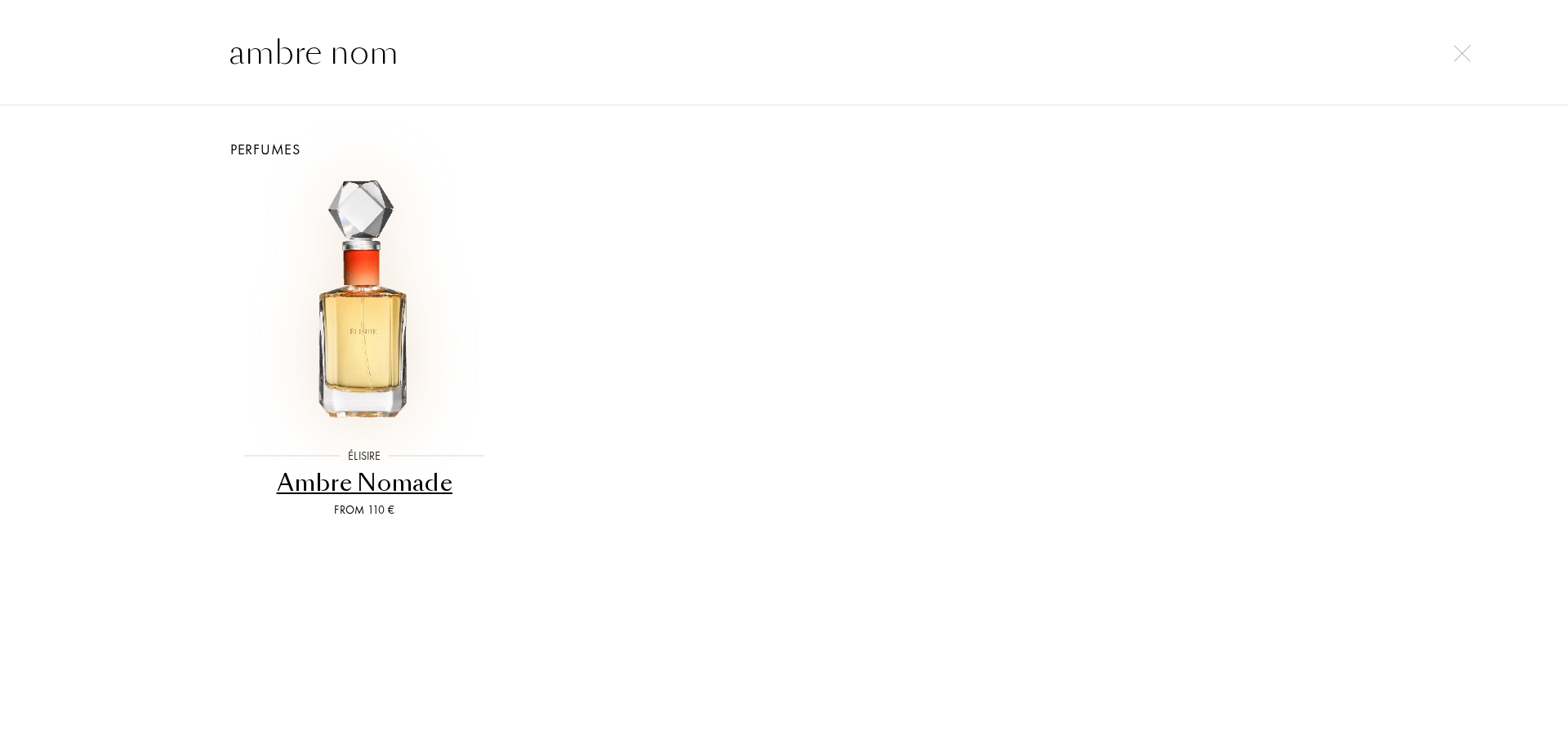
type input "ambre nom"
click at [361, 288] on img at bounding box center [364, 303] width 251 height 251
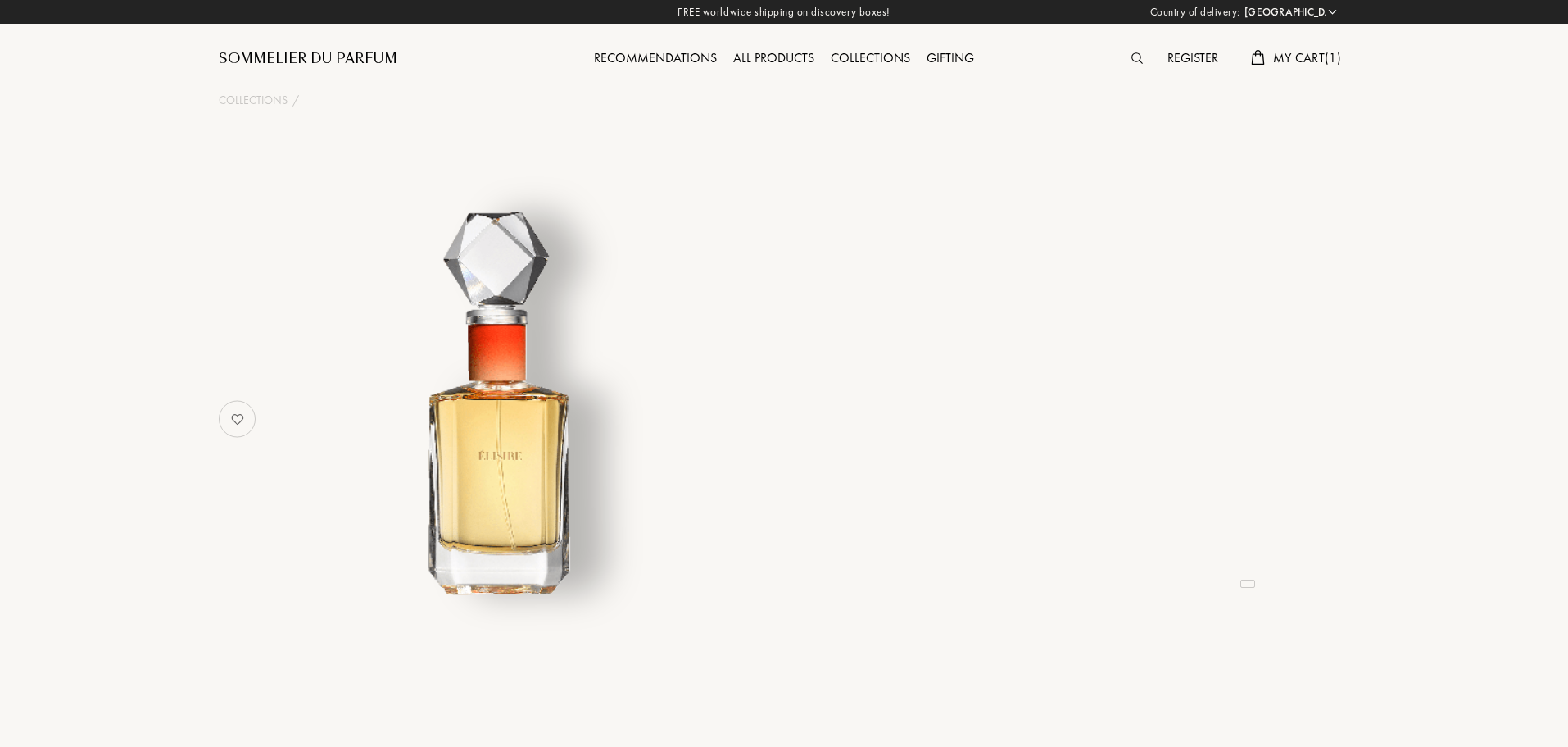
select select "PT"
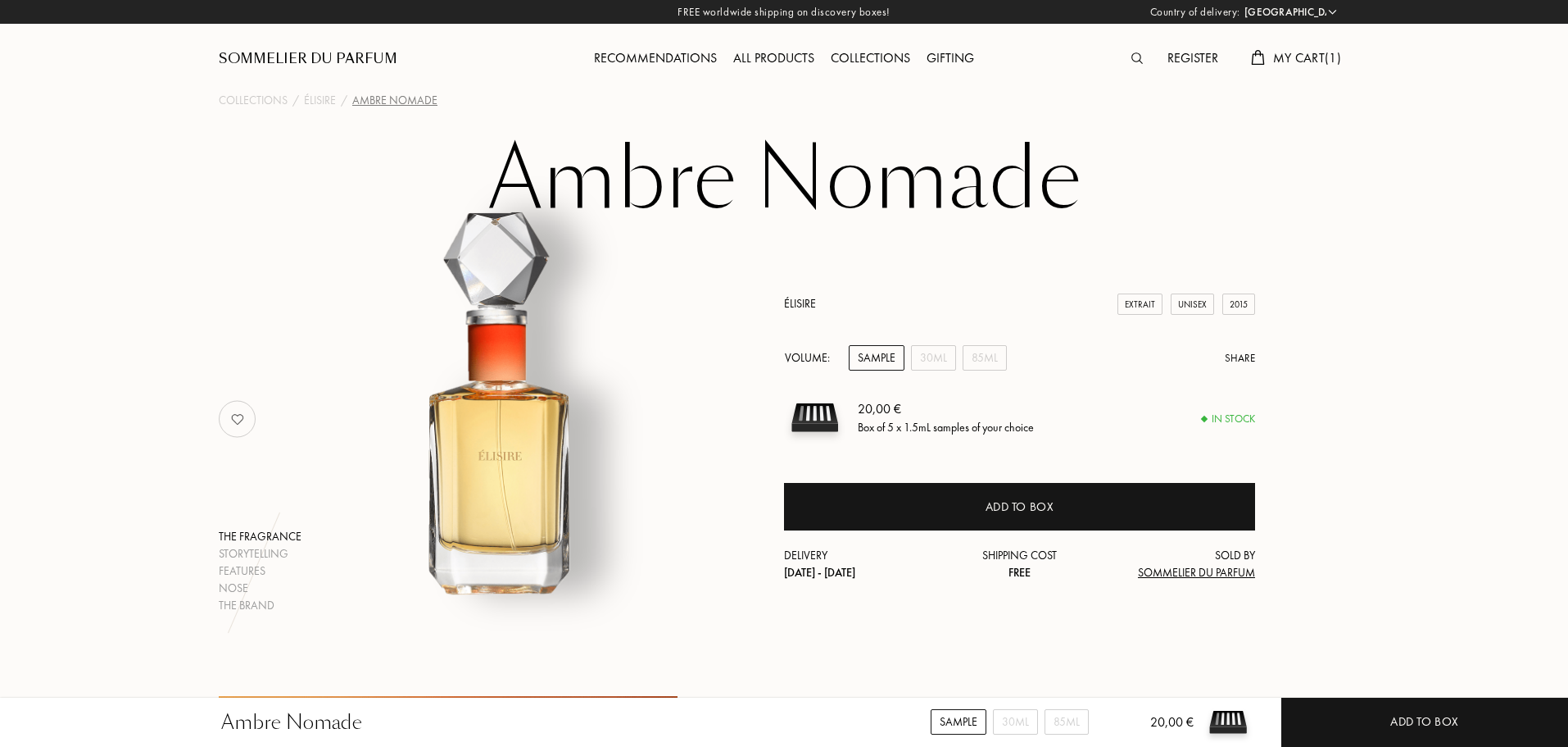
scroll to position [655, 0]
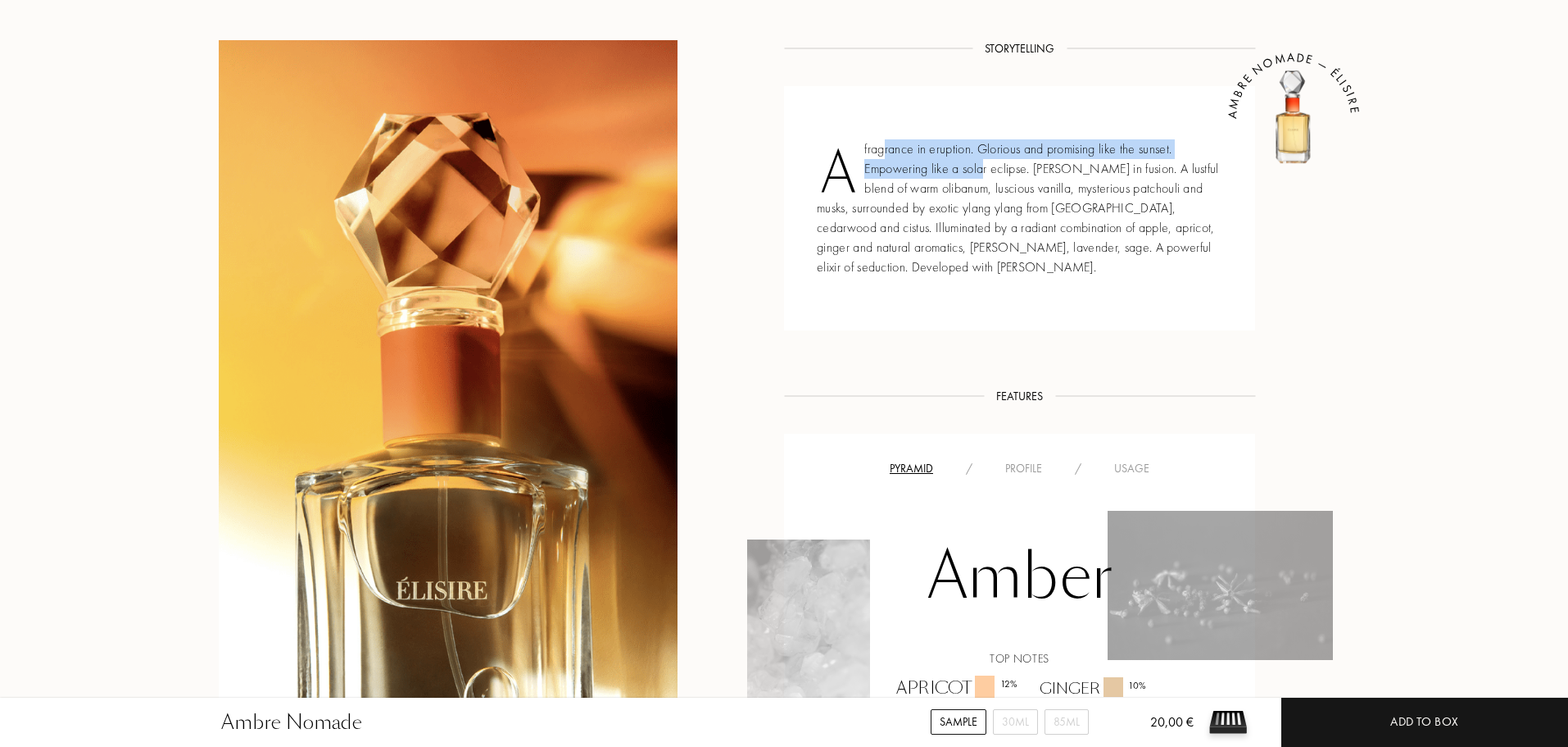
drag, startPoint x: 886, startPoint y: 147, endPoint x: 995, endPoint y: 168, distance: 111.0
click at [991, 168] on div "A fragrance in eruption. Glorious and promising like the sunset. Empowering lik…" at bounding box center [1020, 209] width 471 height 244
click at [1040, 205] on div "A fragrance in eruption. Glorious and promising like the sunset. Empowering lik…" at bounding box center [1020, 209] width 471 height 244
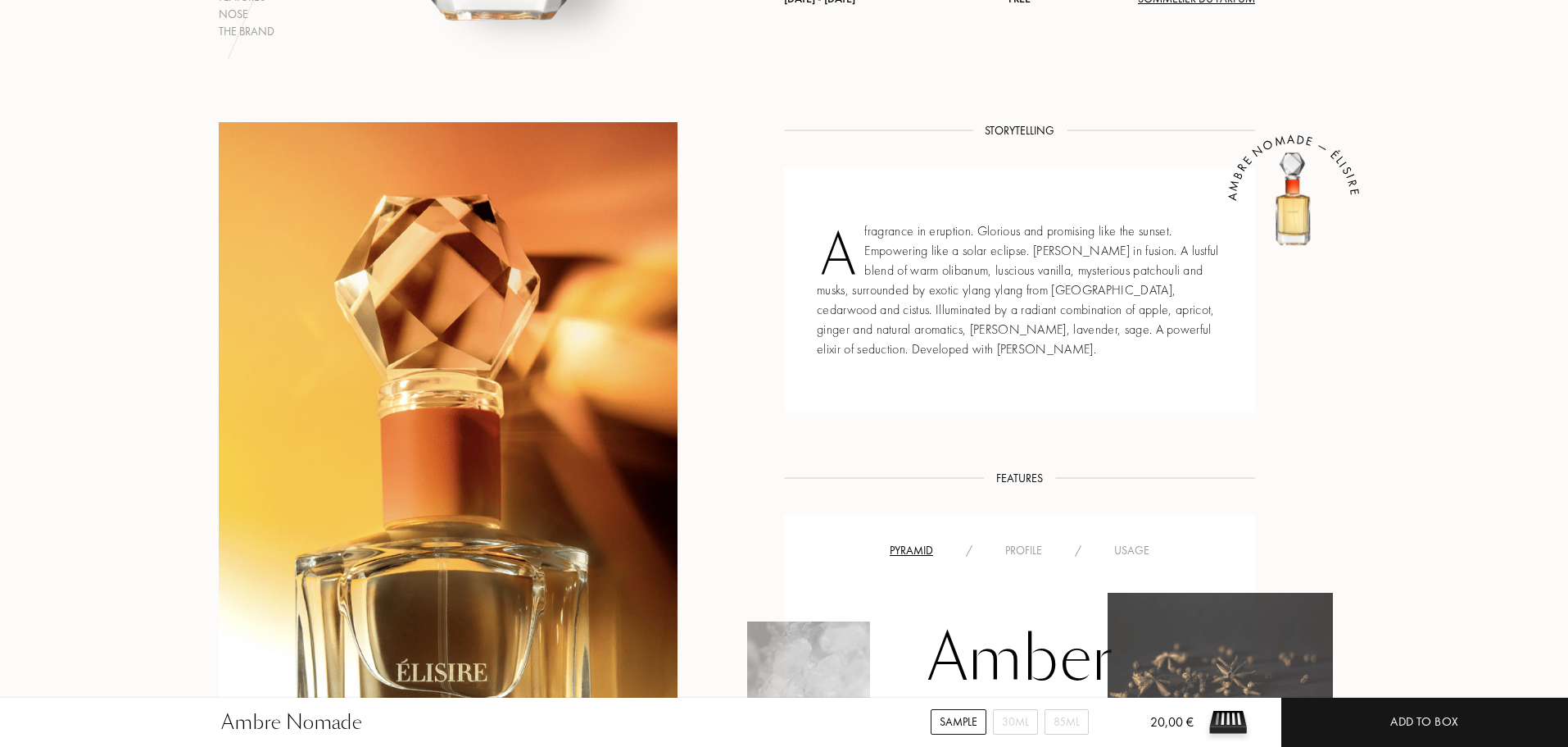
scroll to position [491, 0]
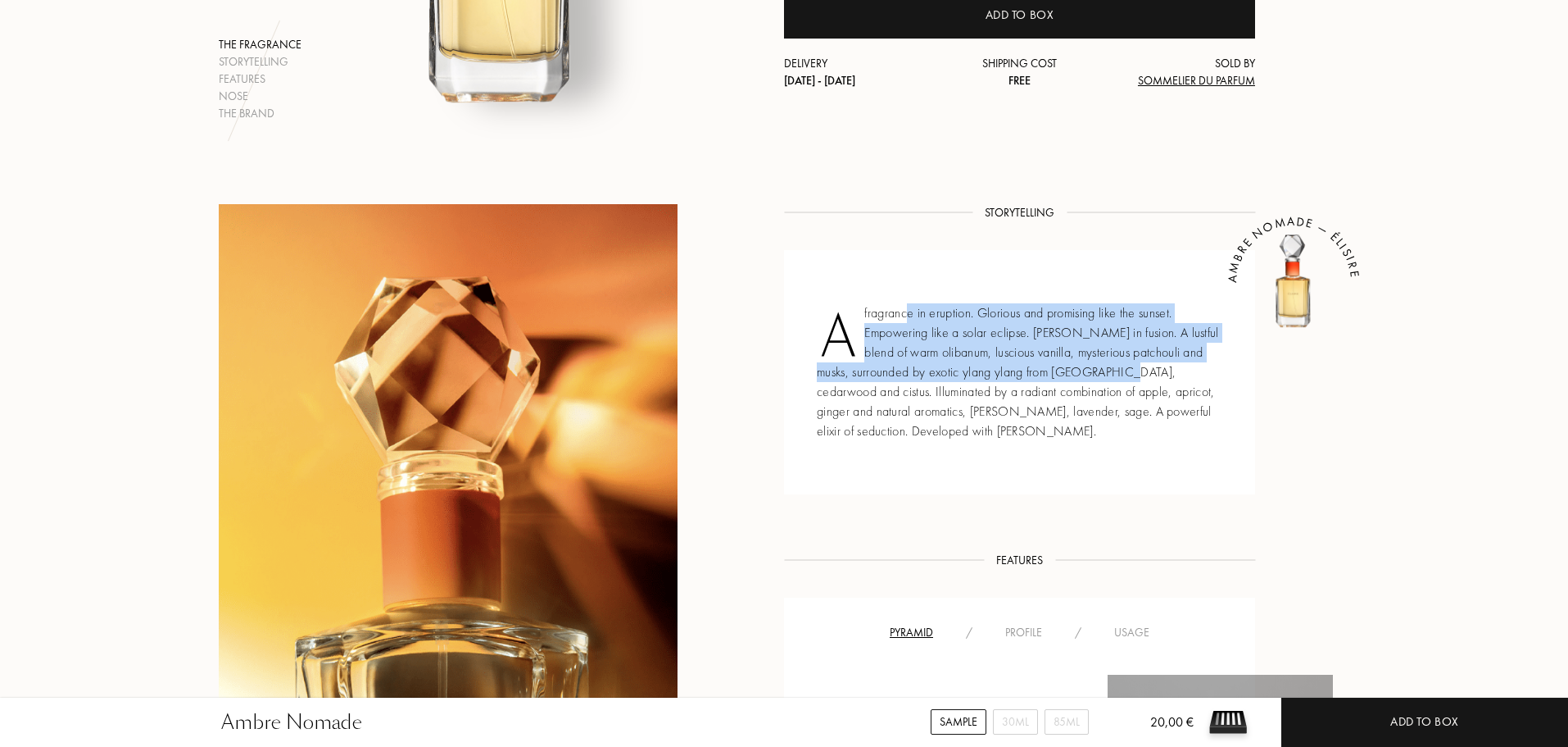
drag, startPoint x: 909, startPoint y: 316, endPoint x: 1175, endPoint y: 374, distance: 272.2
click at [1162, 371] on div "A fragrance in eruption. Glorious and promising like the sunset. Empowering lik…" at bounding box center [1020, 372] width 471 height 244
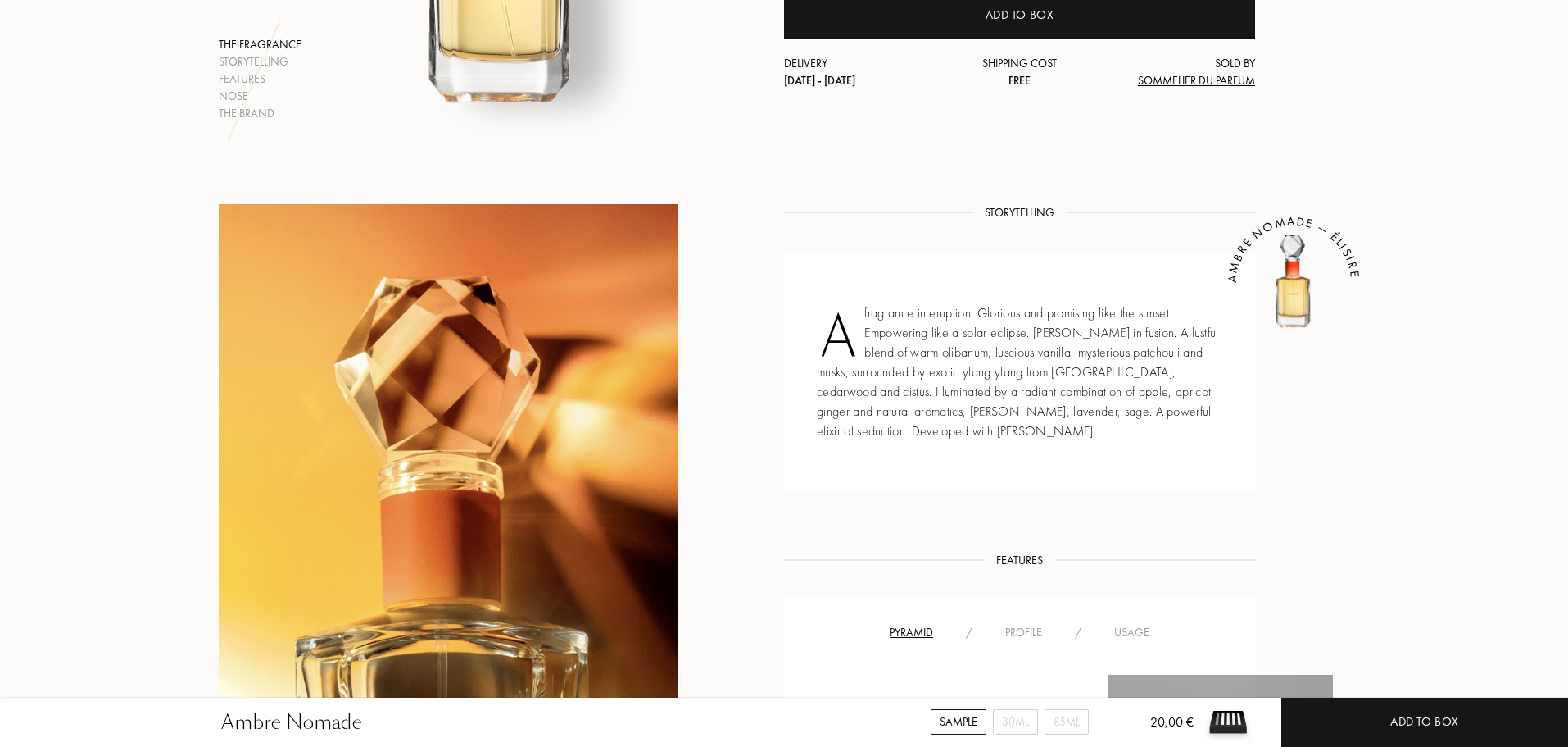
click at [1271, 425] on icon "AMBRE NOMADE — ÉLISIRE" at bounding box center [1306, 295] width 287 height 287
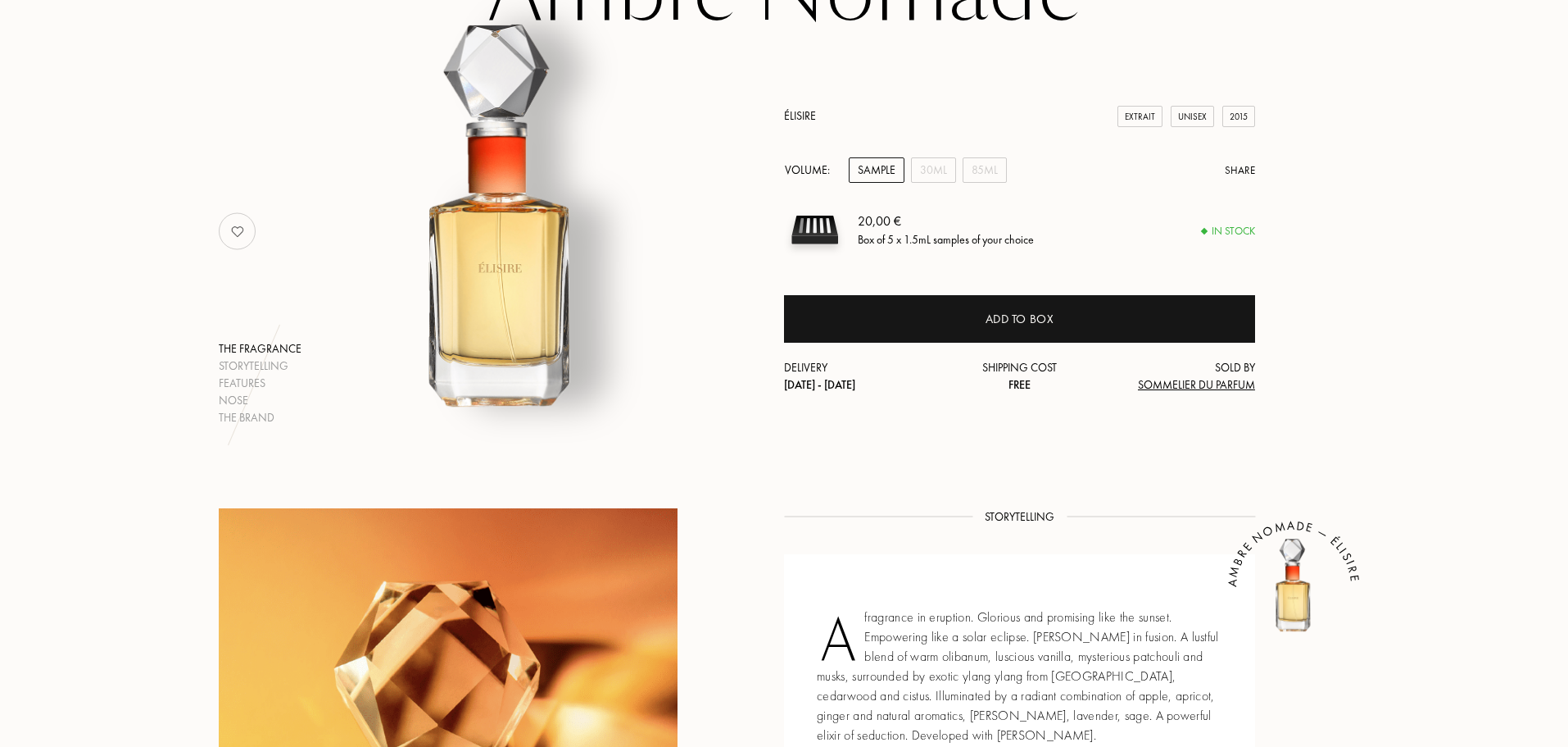
scroll to position [0, 0]
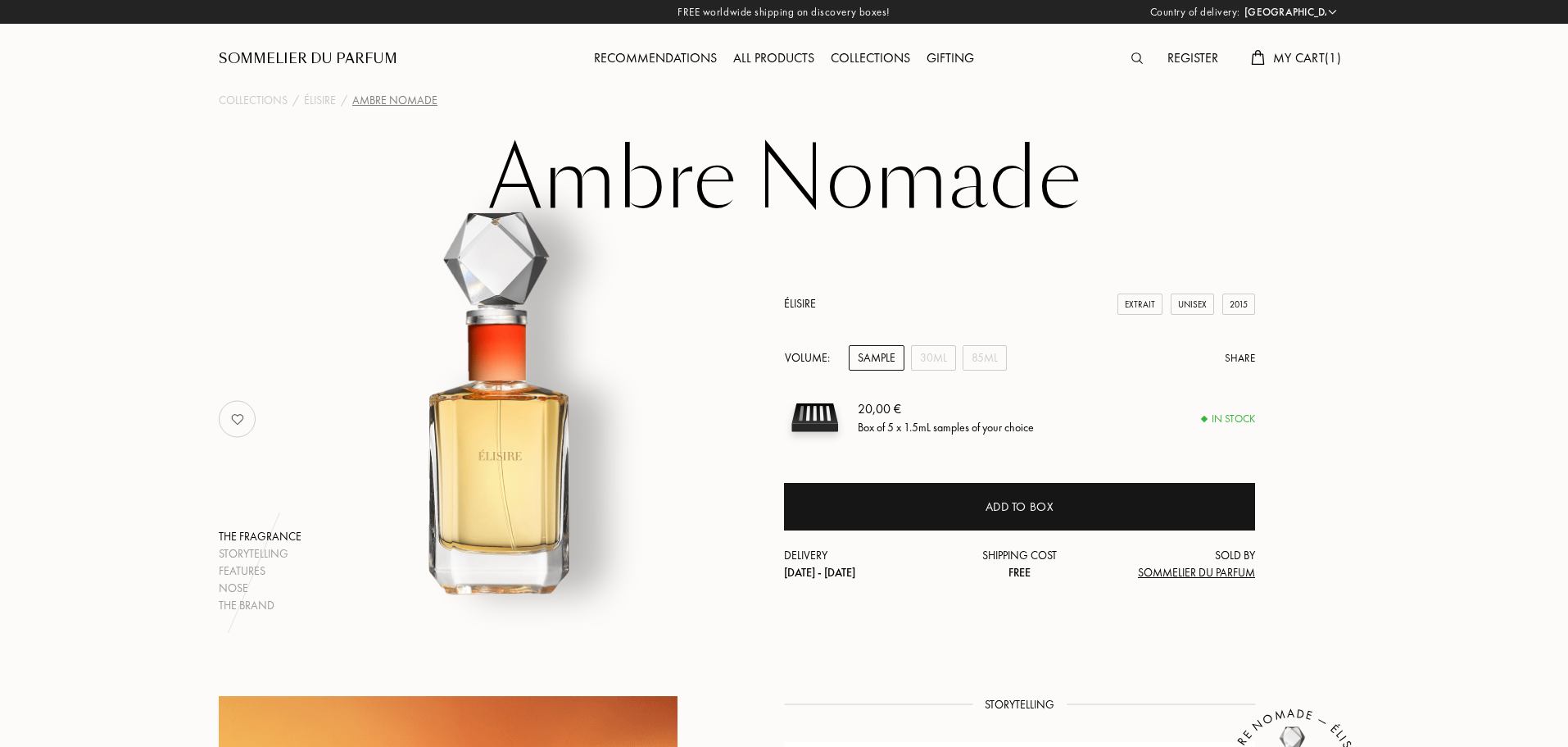
click at [495, 443] on img at bounding box center [502, 411] width 406 height 406
click at [959, 193] on h1 "Ambre Nomade" at bounding box center [784, 179] width 819 height 90
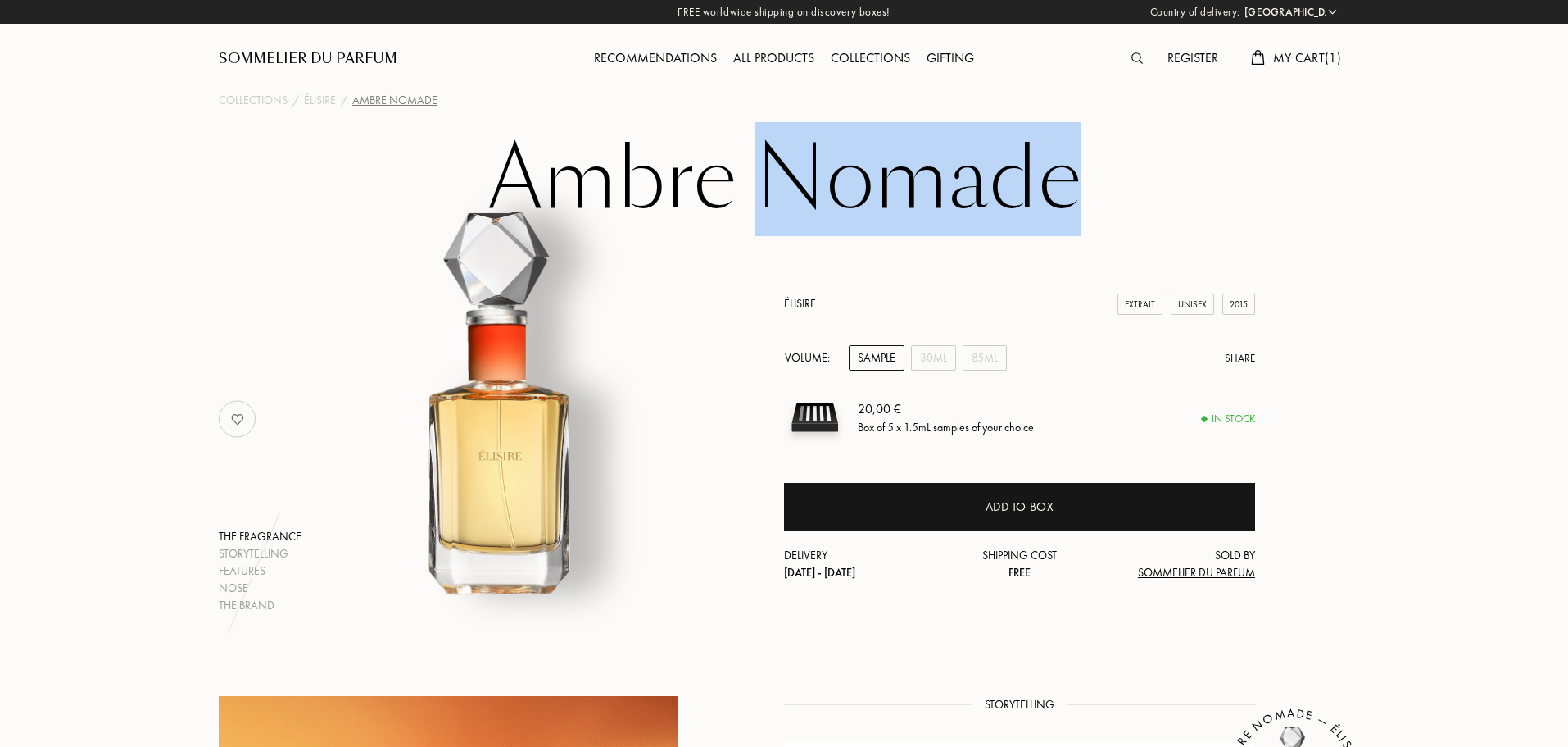
click at [959, 192] on h1 "Ambre Nomade" at bounding box center [784, 179] width 819 height 90
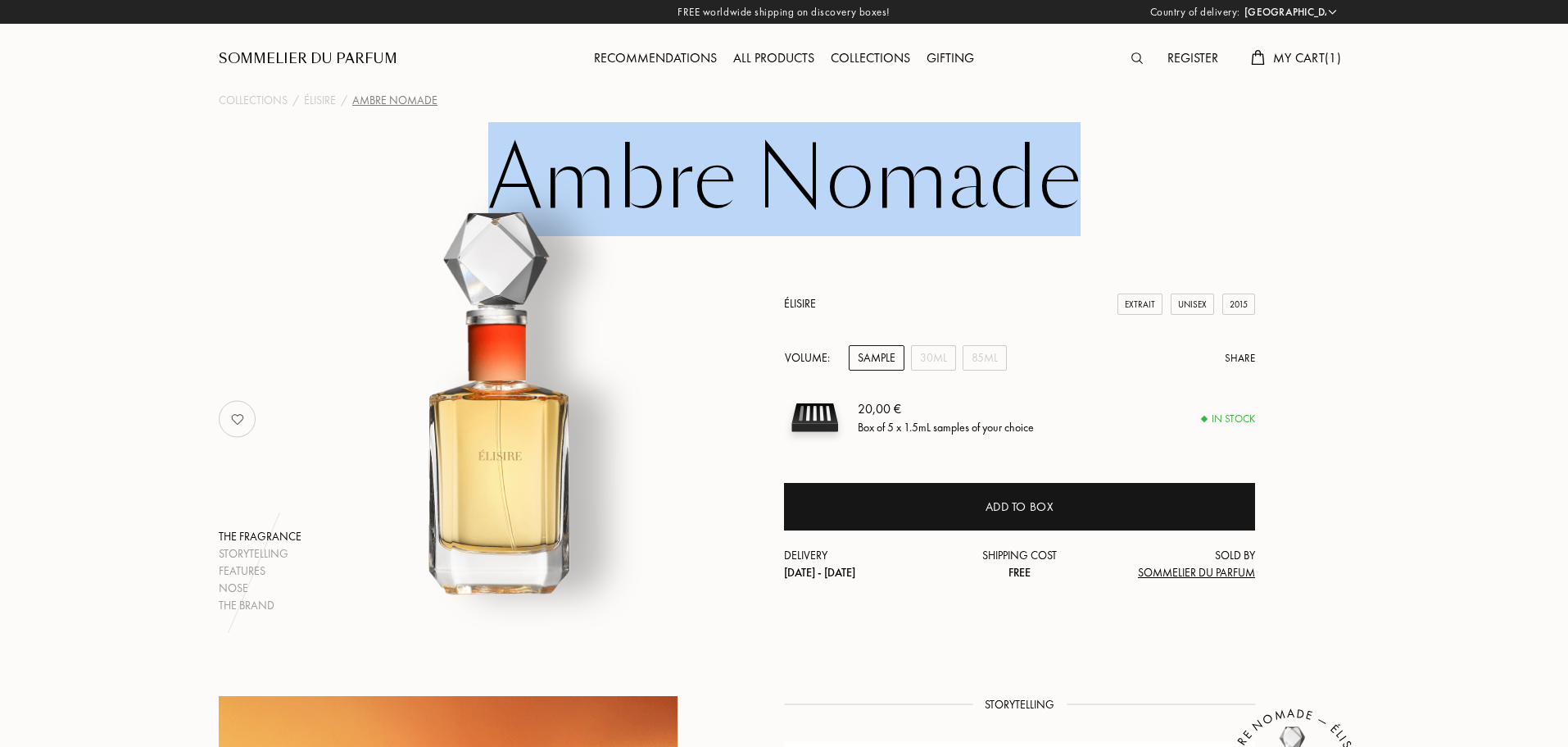
click at [958, 191] on h1 "Ambre Nomade" at bounding box center [784, 179] width 819 height 90
copy h1 "Ambre Nomade"
click at [325, 101] on div "Élisire" at bounding box center [319, 100] width 32 height 17
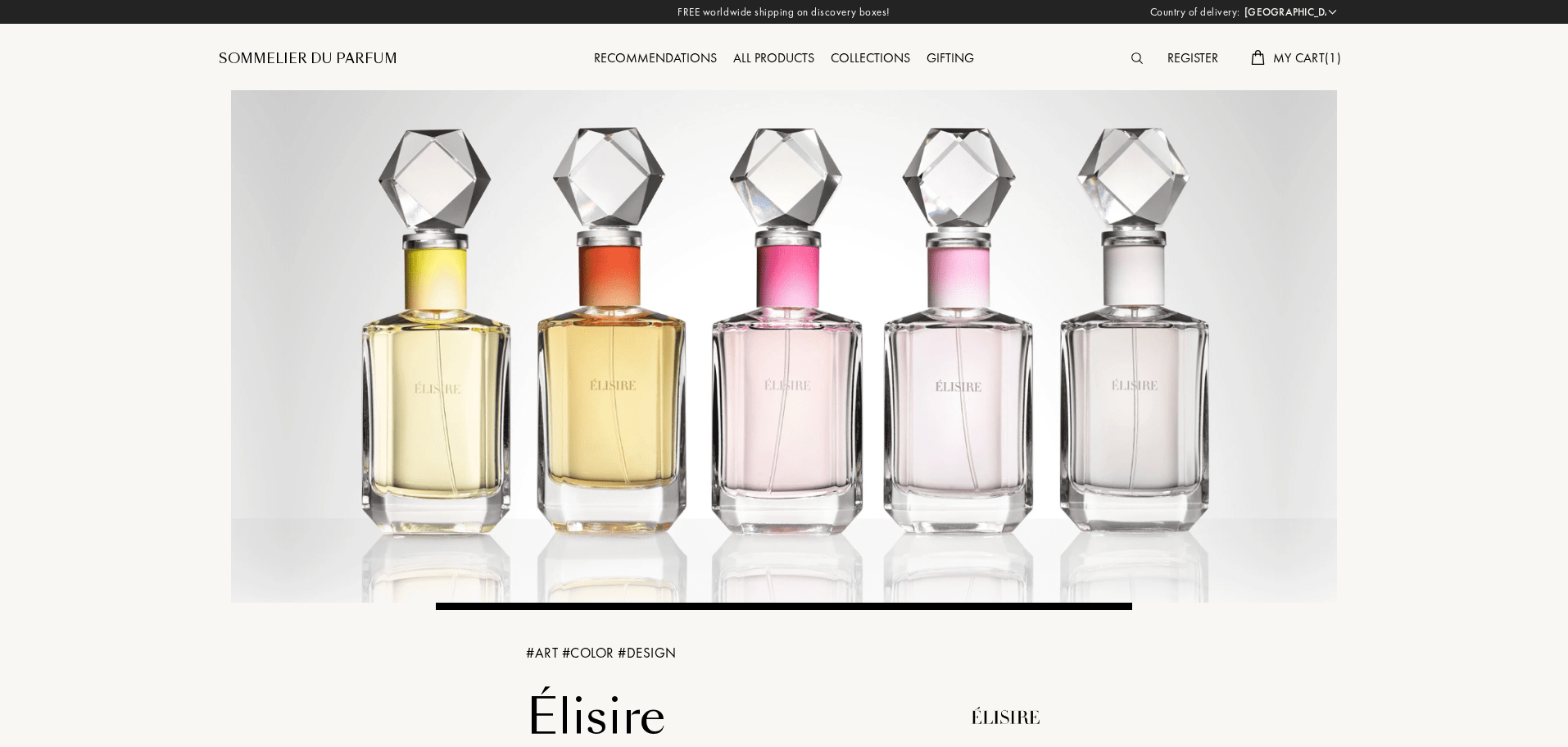
select select "PT"
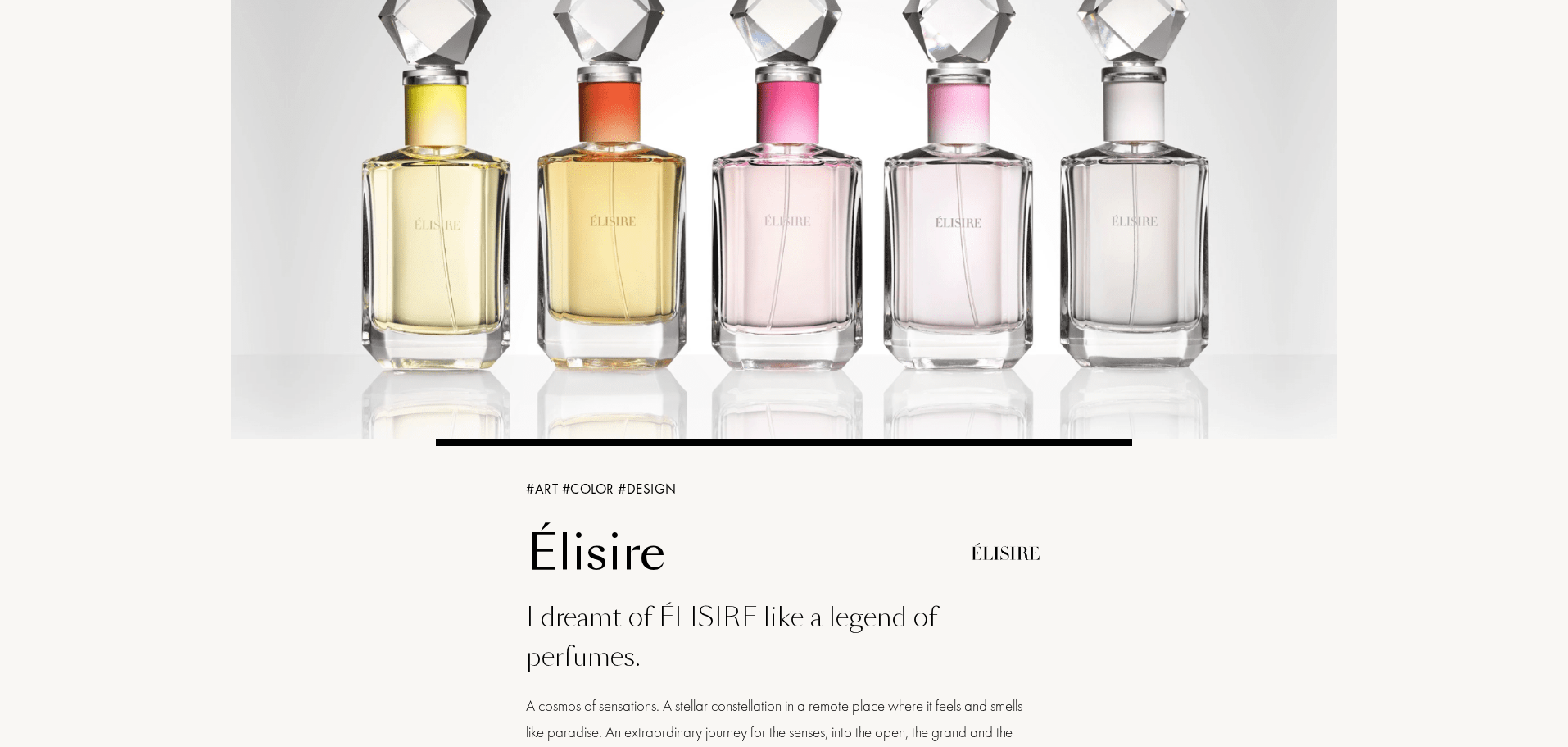
click at [617, 563] on h1 "Élisire" at bounding box center [741, 553] width 430 height 58
copy h1 "Élisire"
click at [805, 662] on div "I dreamt of ÉLISIRE like a legend of perfumes." at bounding box center [784, 637] width 517 height 79
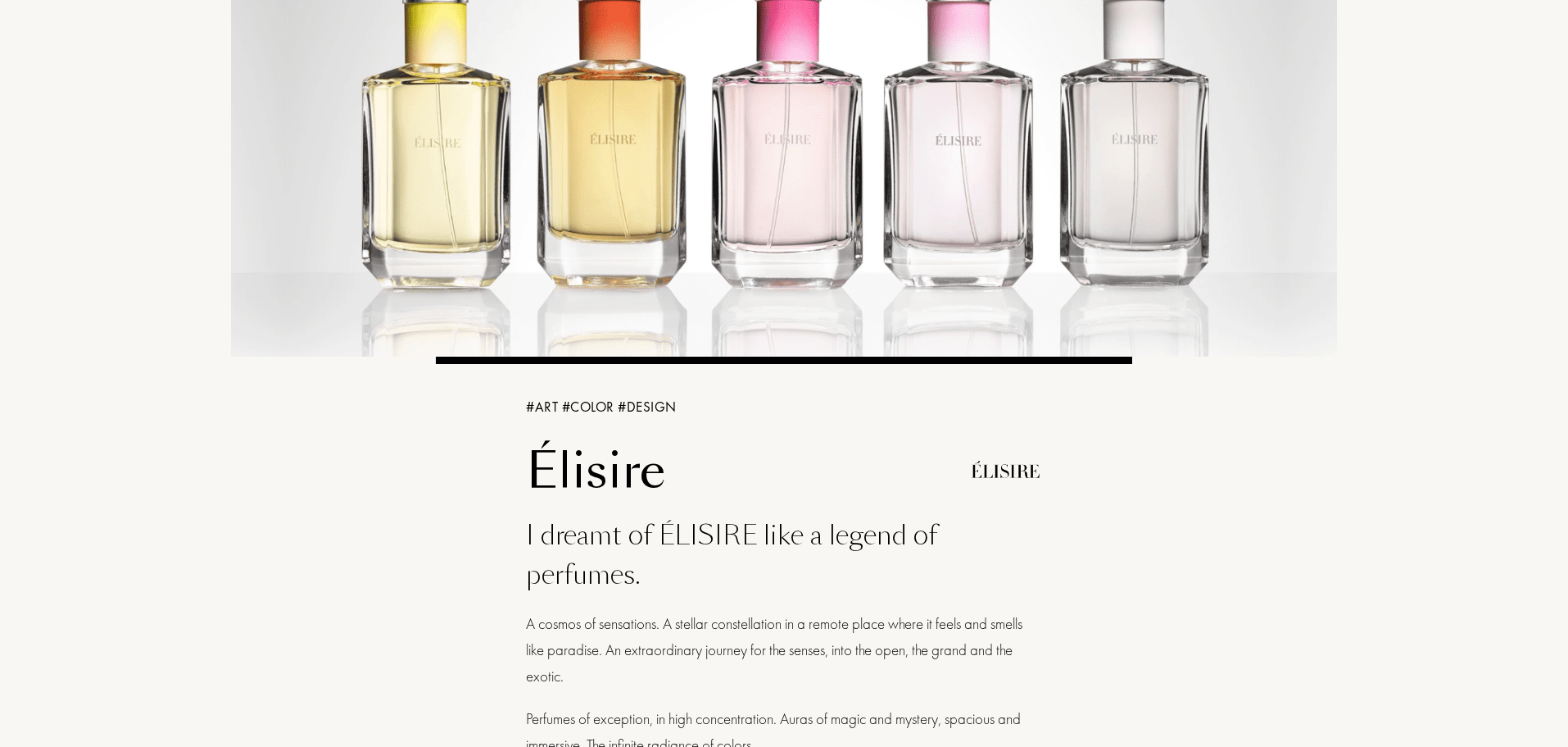
scroll to position [0, 0]
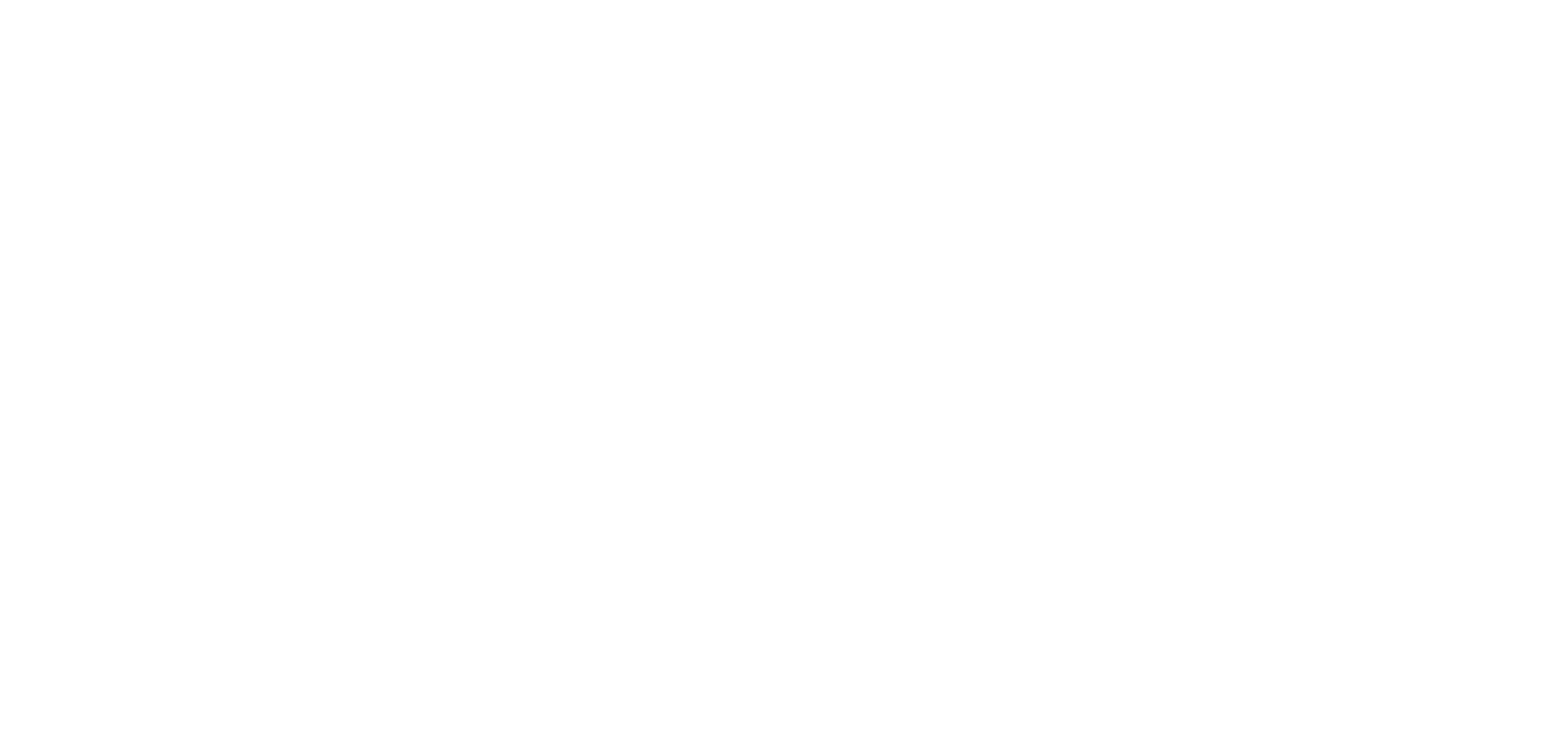
select select "PT"
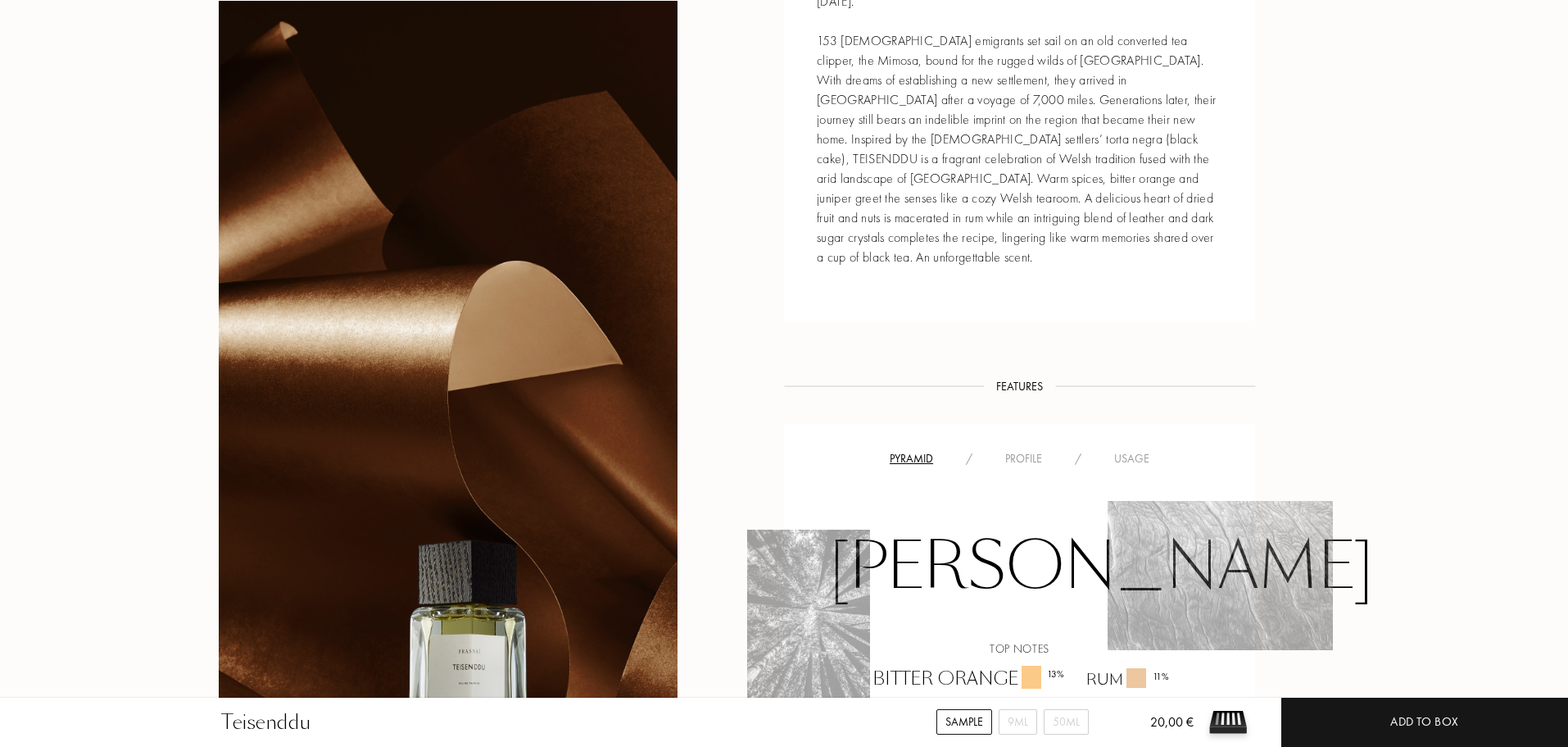
scroll to position [1312, 0]
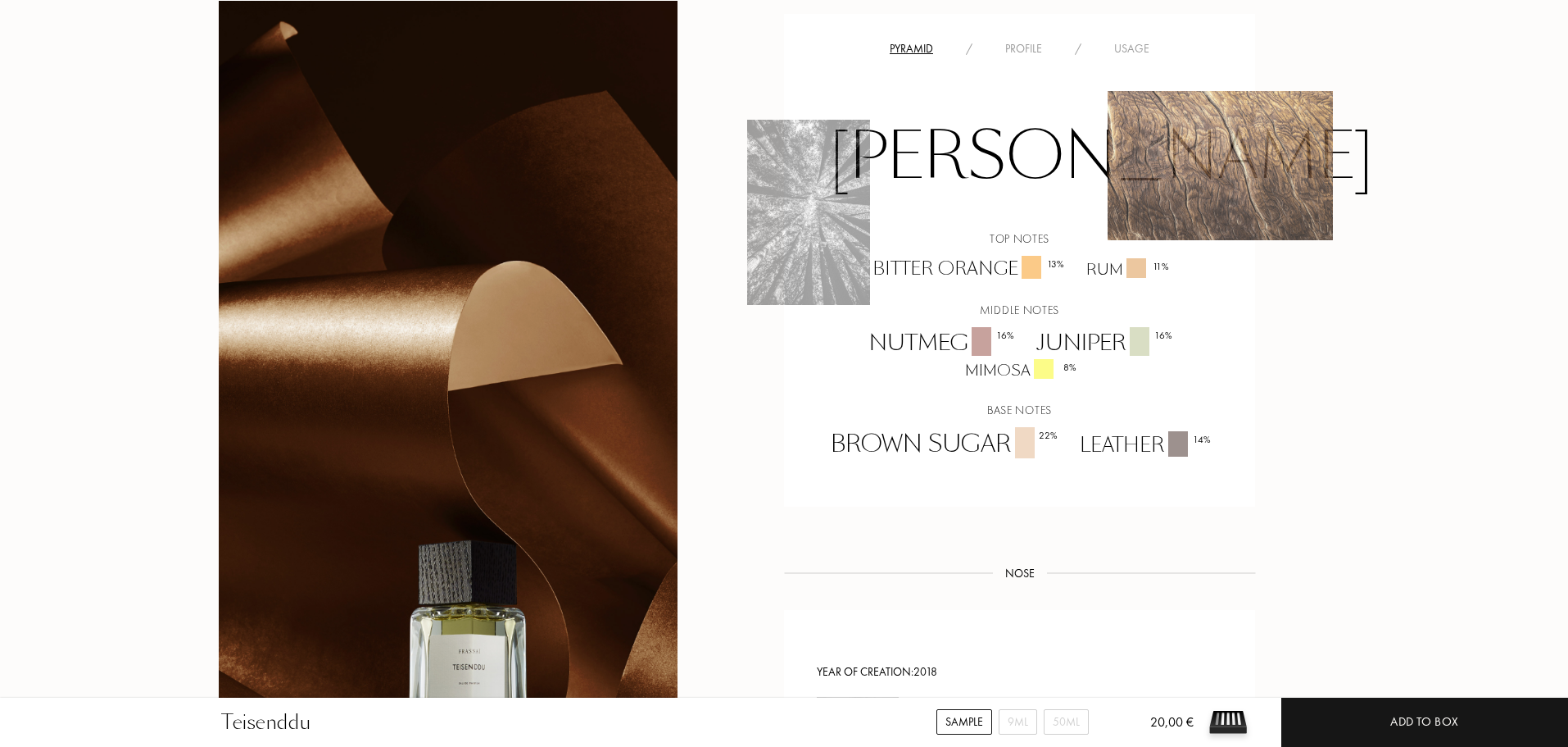
click at [1172, 154] on img at bounding box center [1221, 165] width 225 height 149
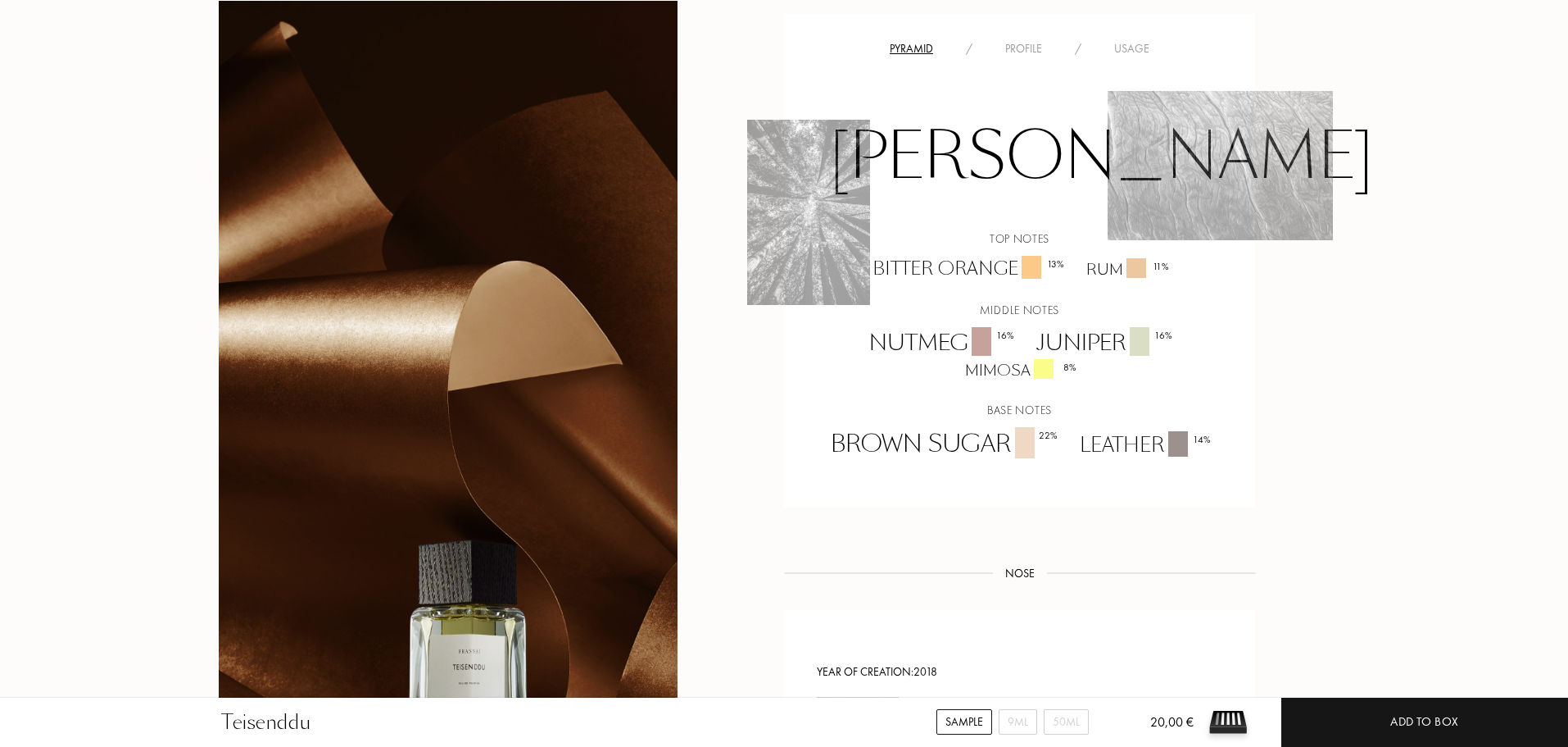
scroll to position [1803, 0]
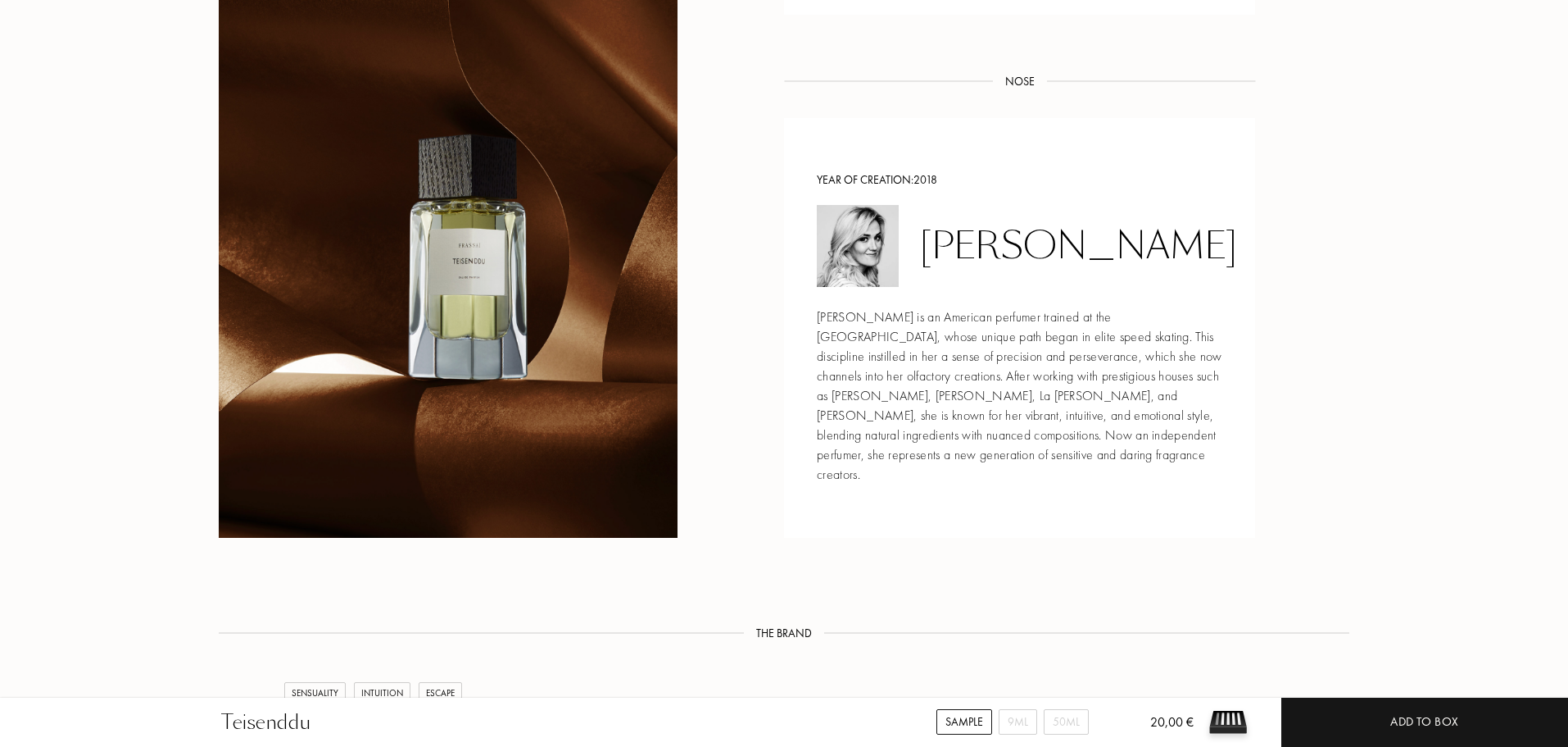
drag, startPoint x: 444, startPoint y: 220, endPoint x: 457, endPoint y: 258, distance: 40.2
click at [456, 257] on div at bounding box center [448, 65] width 459 height 943
drag, startPoint x: 459, startPoint y: 248, endPoint x: 447, endPoint y: 202, distance: 47.5
click at [445, 233] on div at bounding box center [448, 65] width 459 height 943
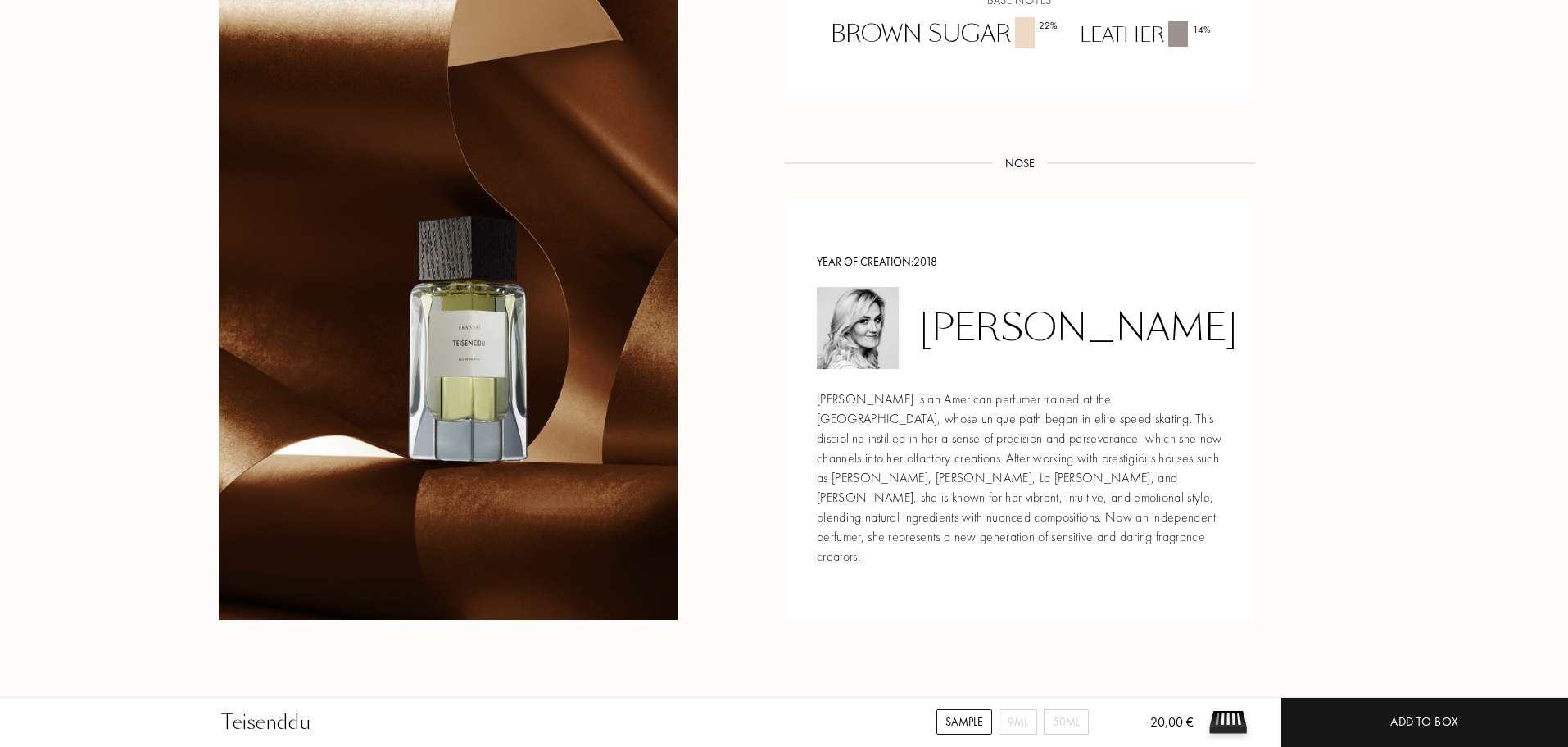
scroll to position [1230, 0]
